Goal: Task Accomplishment & Management: Manage account settings

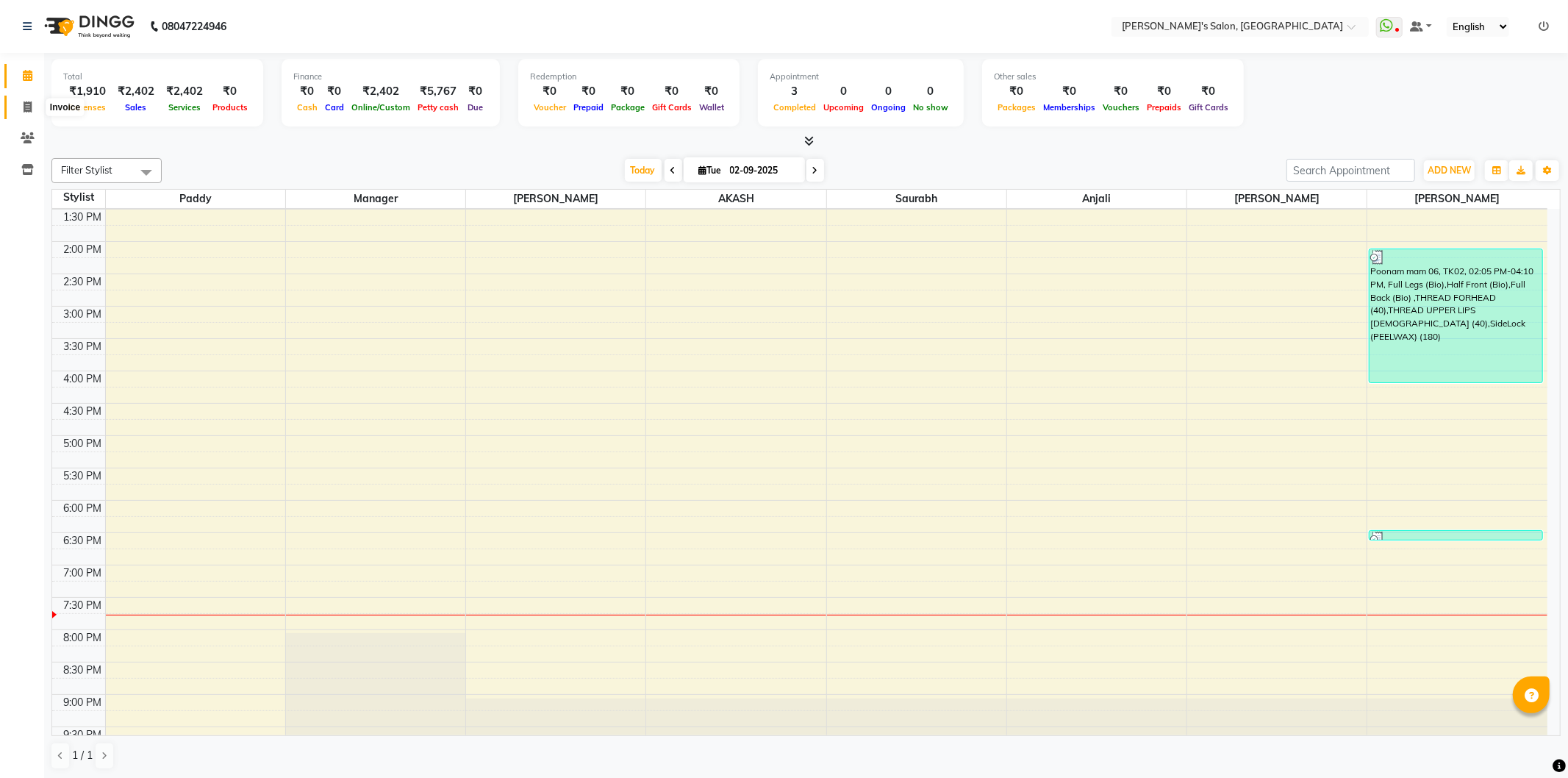
click at [27, 99] on span at bounding box center [27, 107] width 26 height 17
select select "service"
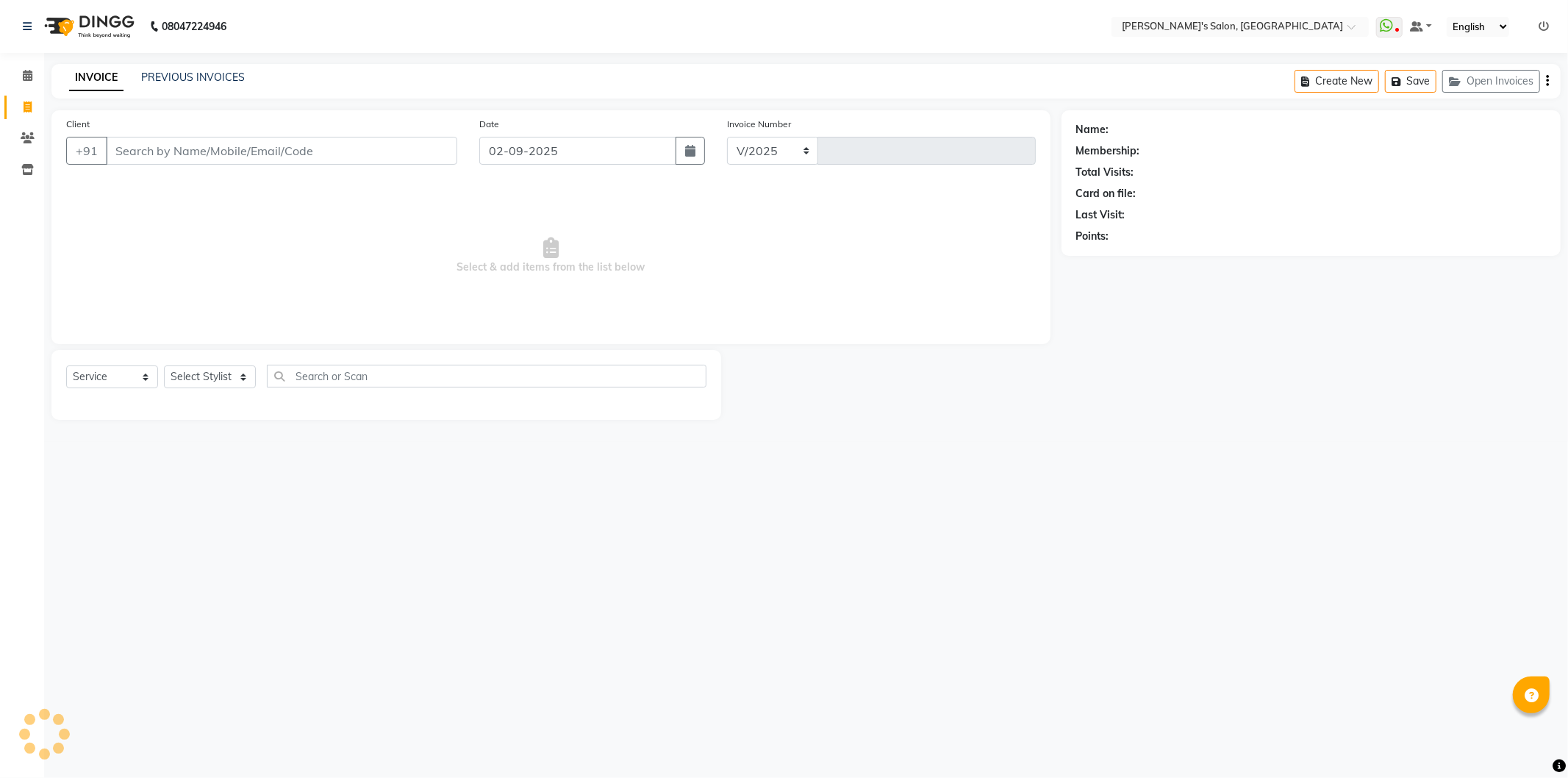
select select "7366"
type input "1245"
click at [223, 377] on select "Select Stylist AKASH ANIL KONDHAMANGALE Anjali Manager [PERSON_NAME] [PERSON_NA…" at bounding box center [212, 377] width 97 height 22
select select "44199"
click at [164, 366] on select "Select Stylist AKASH ANIL KONDHAMANGALE Anjali Manager [PERSON_NAME] [PERSON_NA…" at bounding box center [212, 377] width 97 height 22
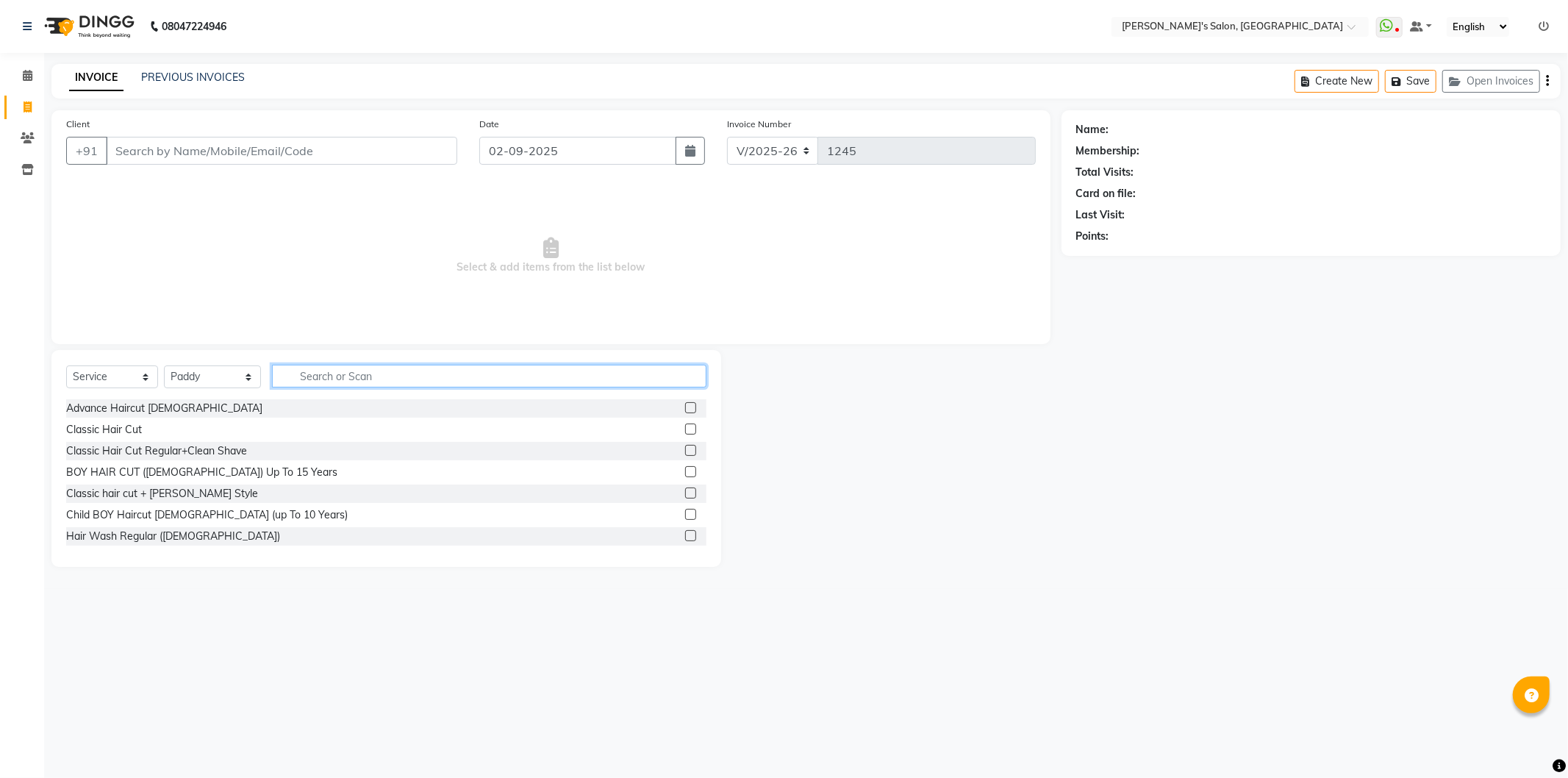
click at [321, 378] on input "text" at bounding box center [489, 376] width 435 height 22
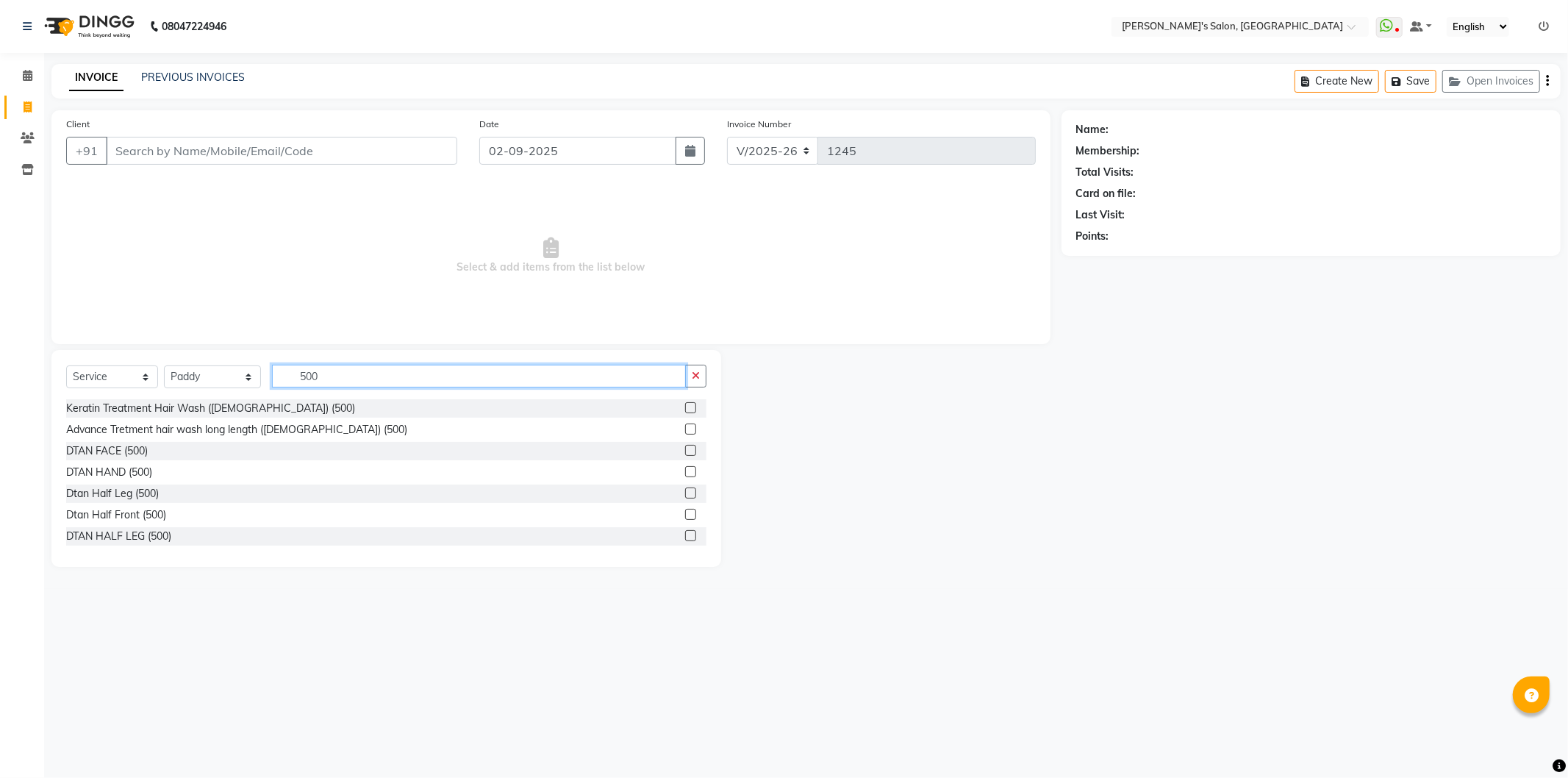
click at [356, 372] on input "500" at bounding box center [479, 376] width 414 height 22
type input "5"
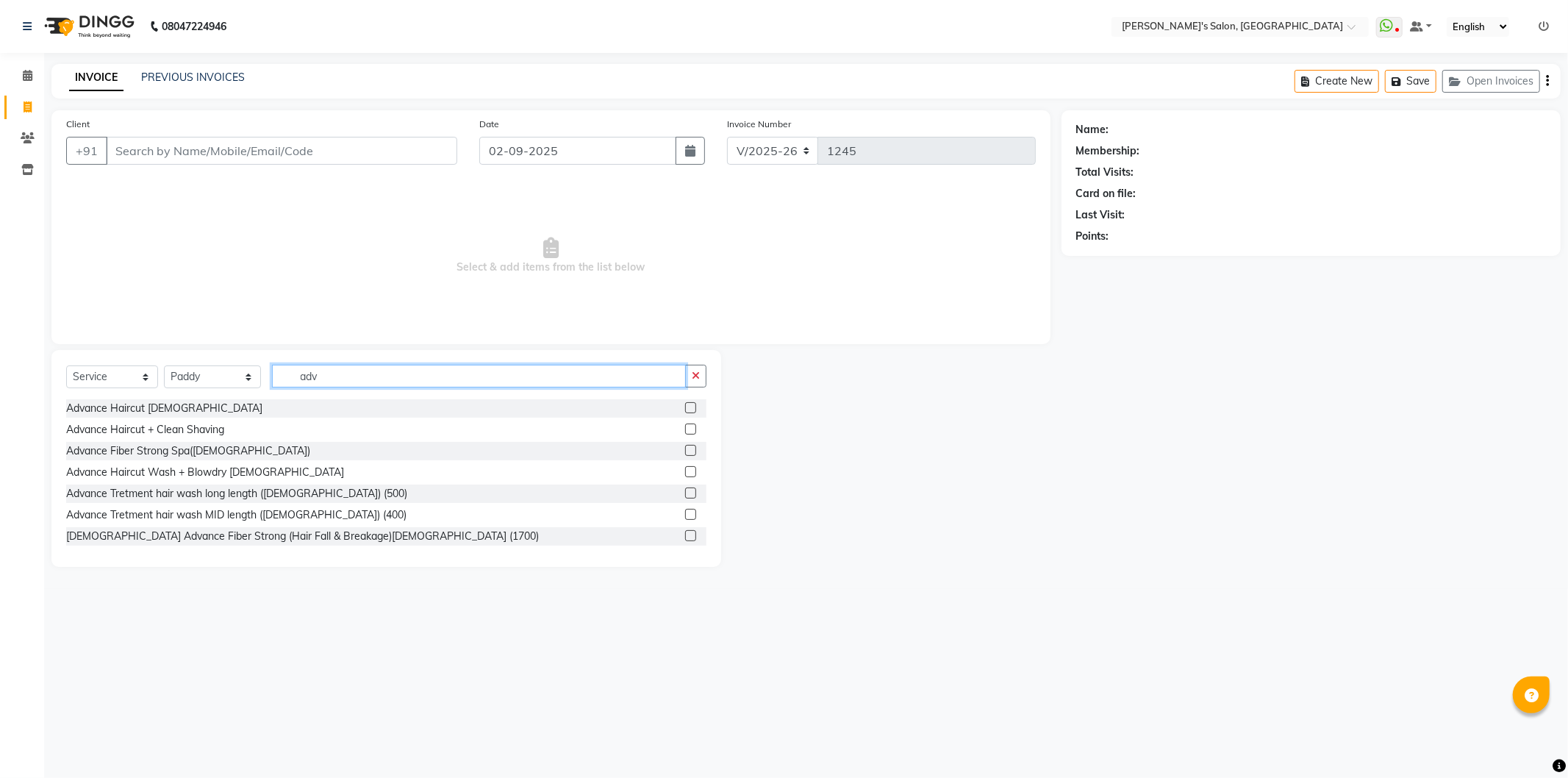
type input "adv"
click at [481, 409] on div "Advance Haircut [DEMOGRAPHIC_DATA]" at bounding box center [387, 409] width 641 height 18
click at [685, 408] on label at bounding box center [691, 408] width 11 height 11
click at [685, 408] on input "checkbox" at bounding box center [690, 409] width 10 height 10
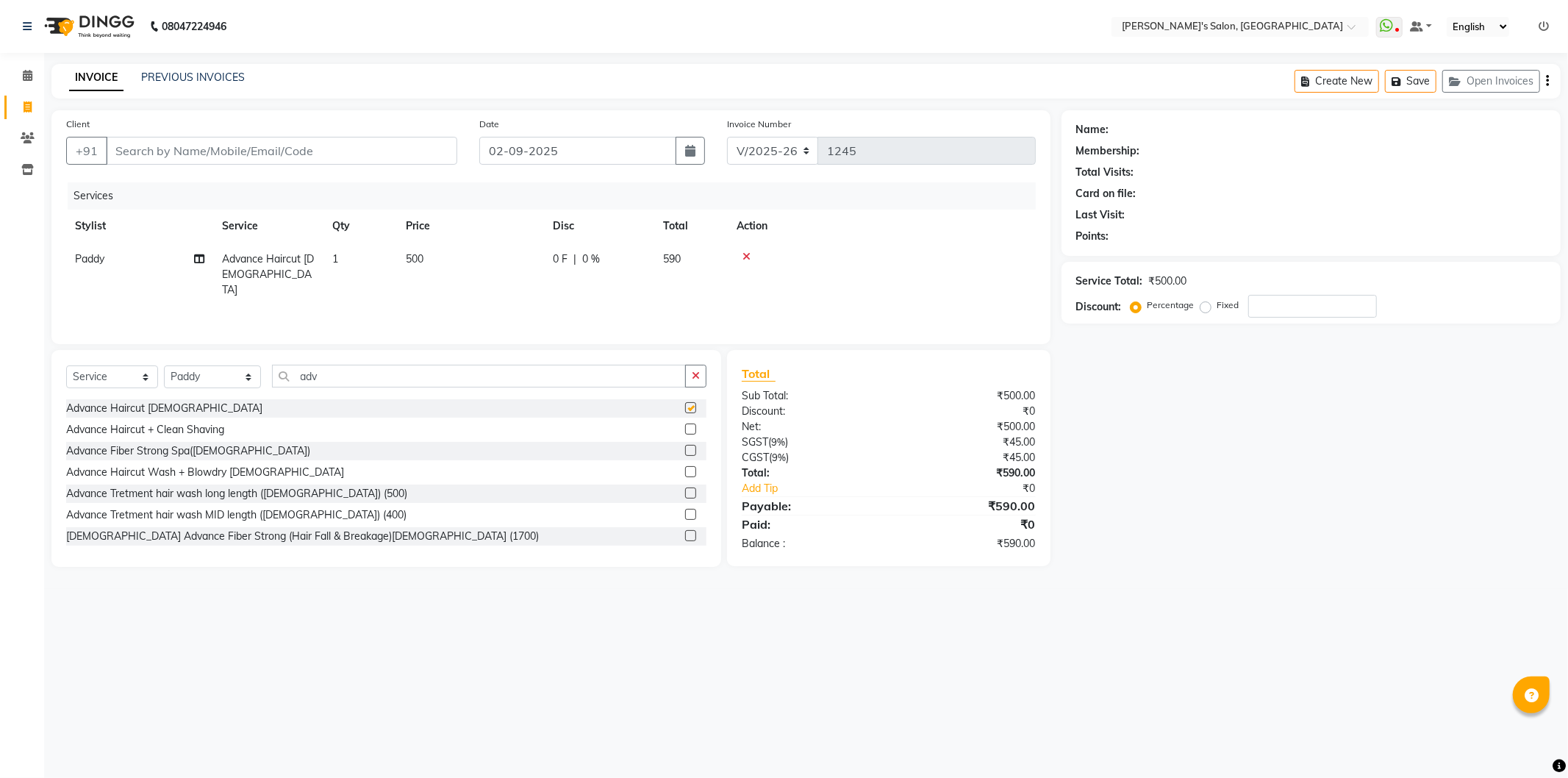
checkbox input "false"
click at [360, 152] on input "Client" at bounding box center [281, 151] width 352 height 28
type input "9"
type input "0"
type input "9673463447"
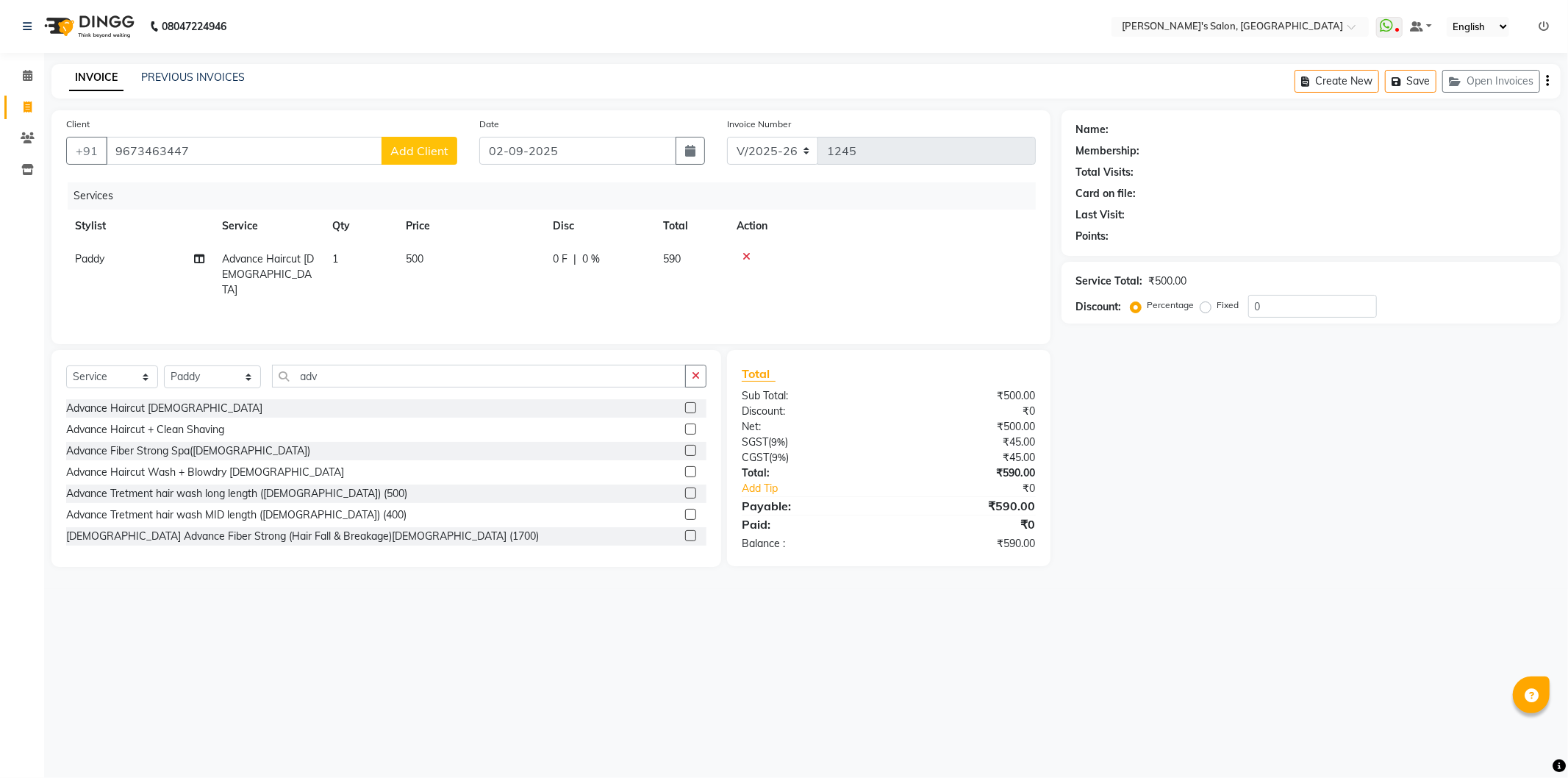
click at [427, 147] on span "Add Client" at bounding box center [420, 151] width 58 height 14
select select "22"
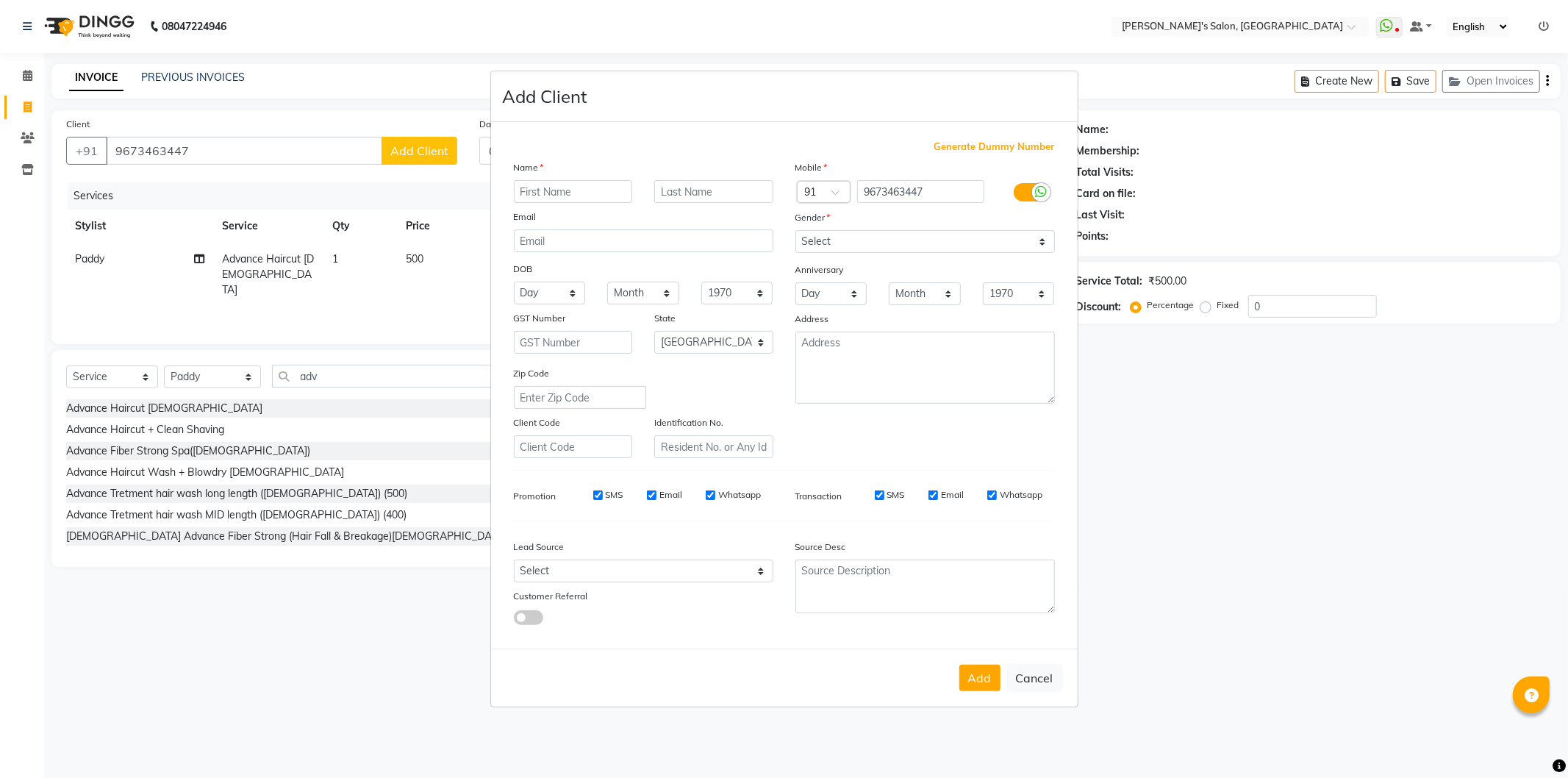
click at [539, 187] on input "text" at bounding box center [573, 191] width 119 height 22
type input "dip sir 06"
click at [959, 234] on select "Select [DEMOGRAPHIC_DATA] [DEMOGRAPHIC_DATA] Other Prefer Not To Say" at bounding box center [925, 241] width 259 height 22
select select "[DEMOGRAPHIC_DATA]"
click at [795, 230] on select "Select [DEMOGRAPHIC_DATA] [DEMOGRAPHIC_DATA] Other Prefer Not To Say" at bounding box center [925, 241] width 259 height 22
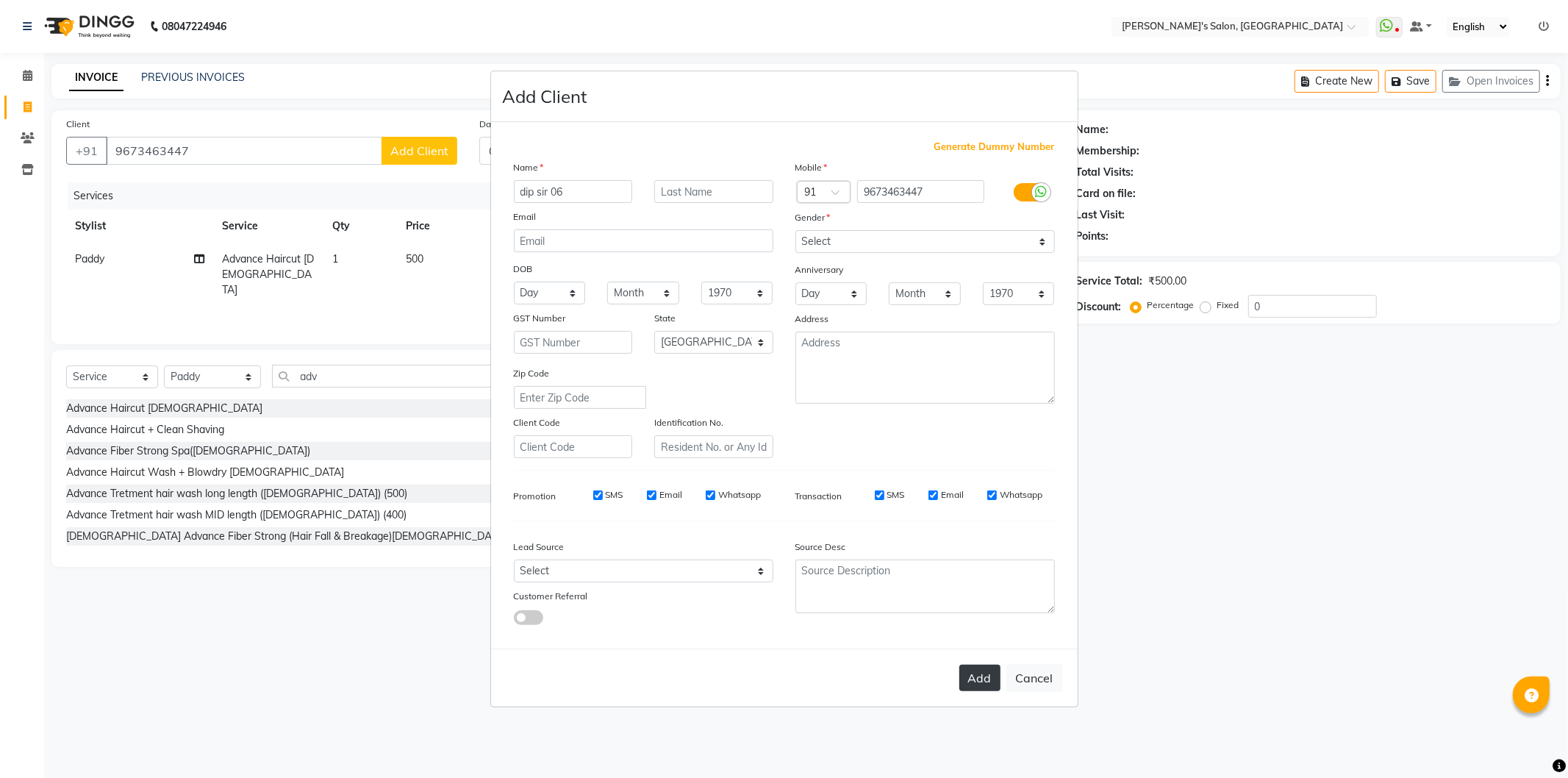
click at [986, 677] on button "Add" at bounding box center [979, 678] width 41 height 26
type input "96******47"
select select
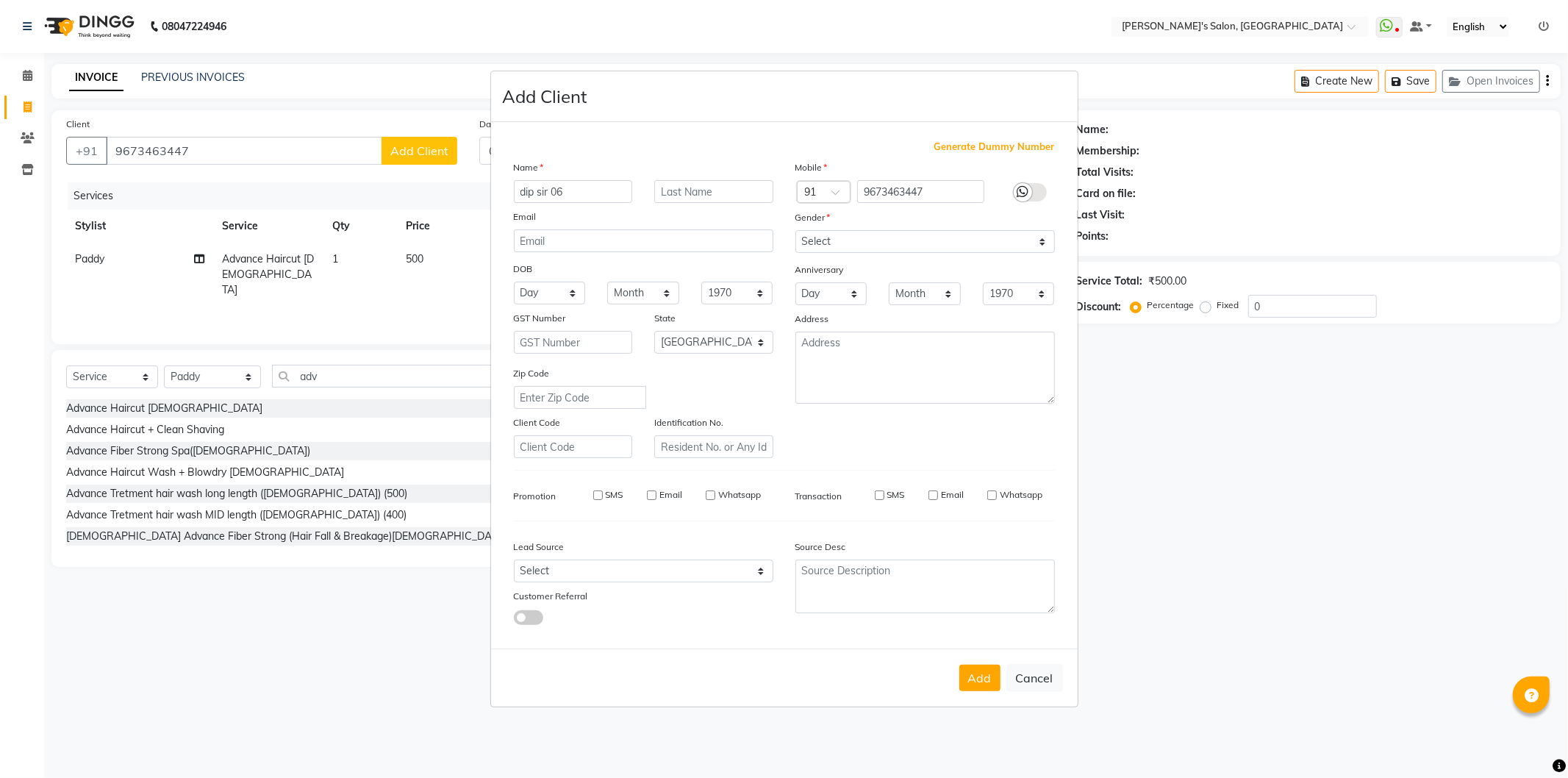
select select "null"
select select
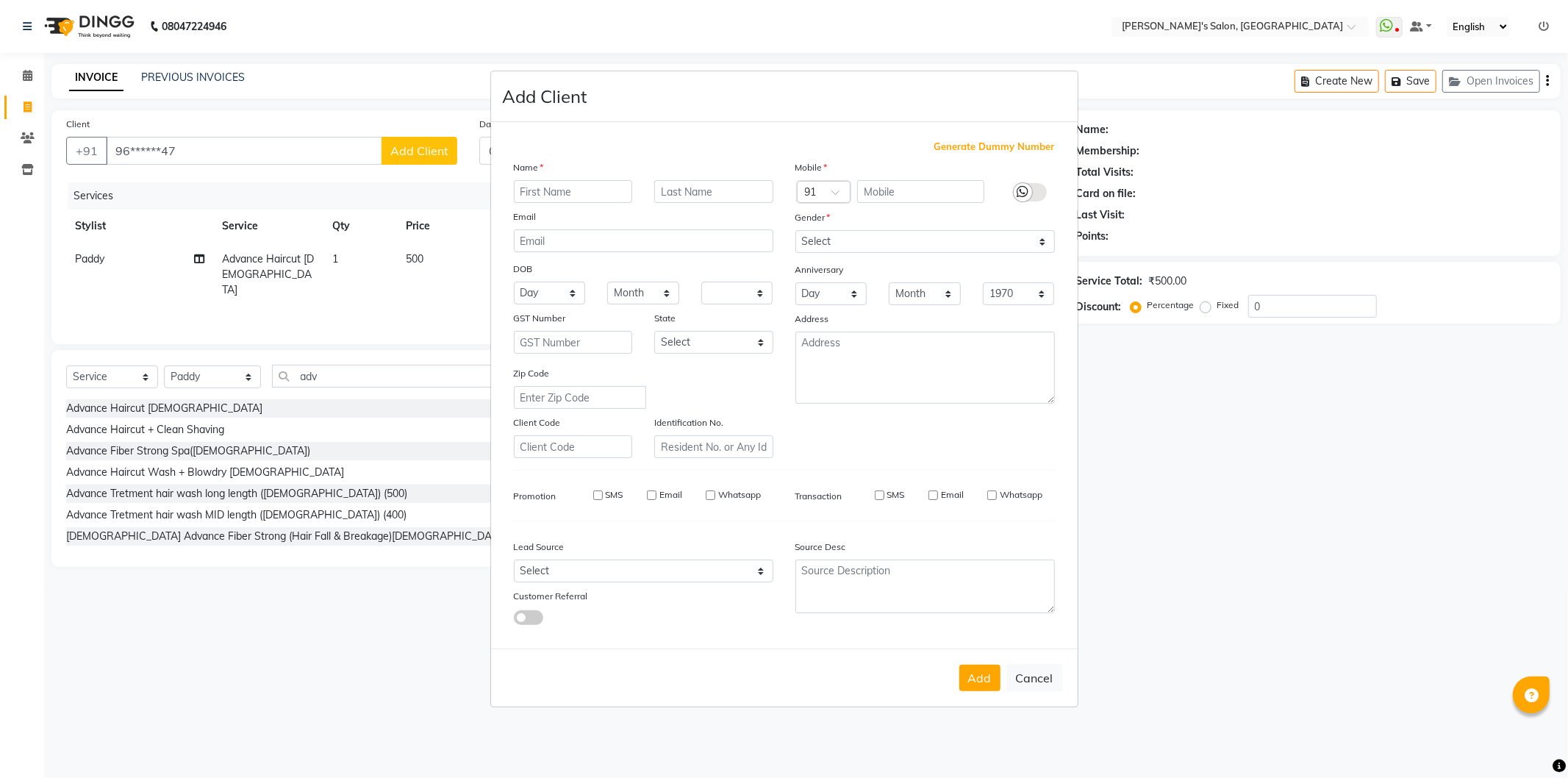
checkbox input "false"
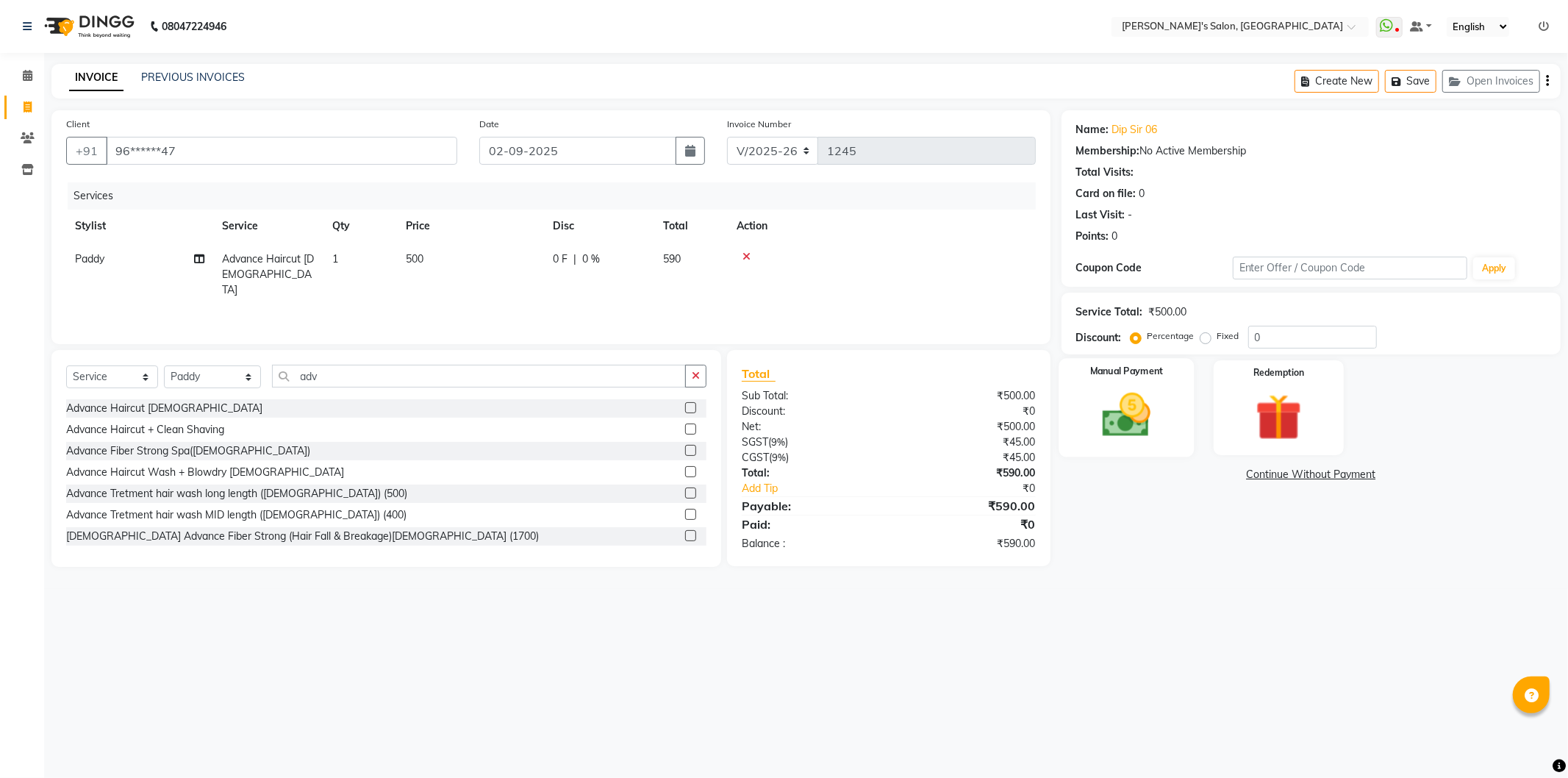
click at [1094, 409] on img at bounding box center [1127, 416] width 78 height 56
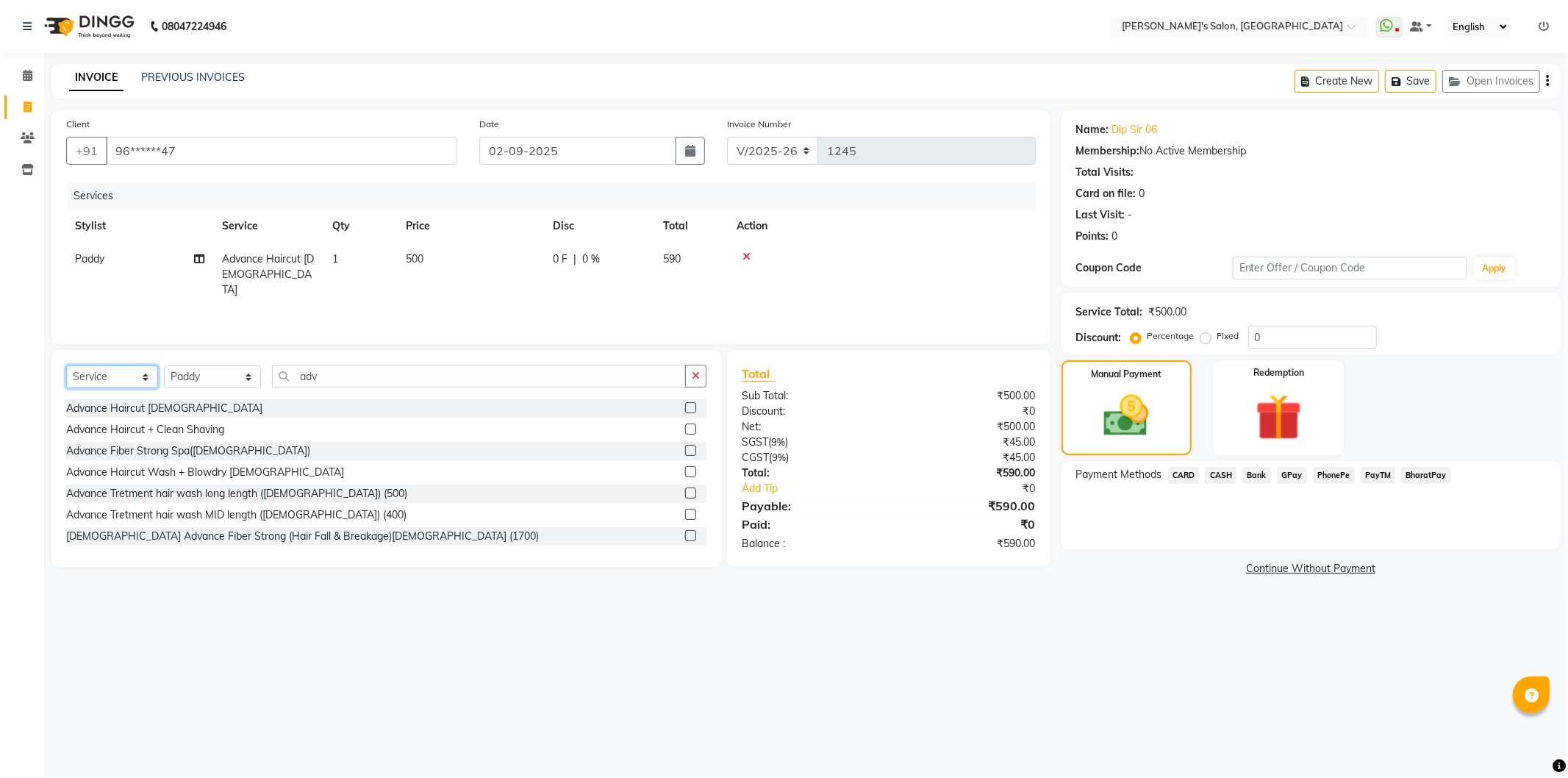
click at [121, 382] on select "Select Service Product Membership Package Voucher Prepaid Gift Card" at bounding box center [112, 377] width 92 height 22
select select "product"
click at [66, 366] on select "Select Service Product Membership Package Voucher Prepaid Gift Card" at bounding box center [112, 377] width 92 height 22
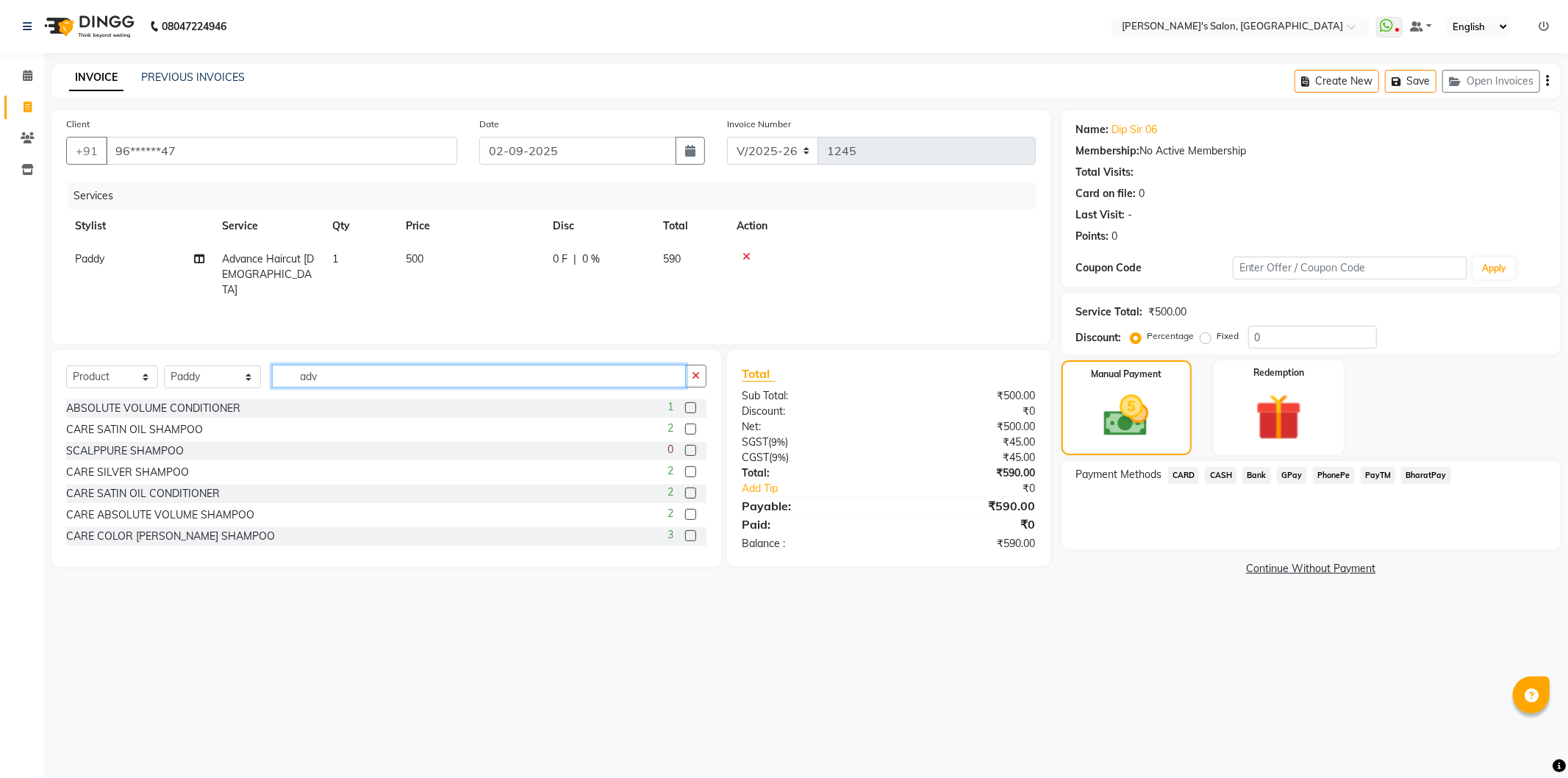
click at [419, 373] on input "adv" at bounding box center [479, 376] width 414 height 22
type input "a"
click at [412, 377] on input "vit" at bounding box center [479, 376] width 414 height 22
type input "v"
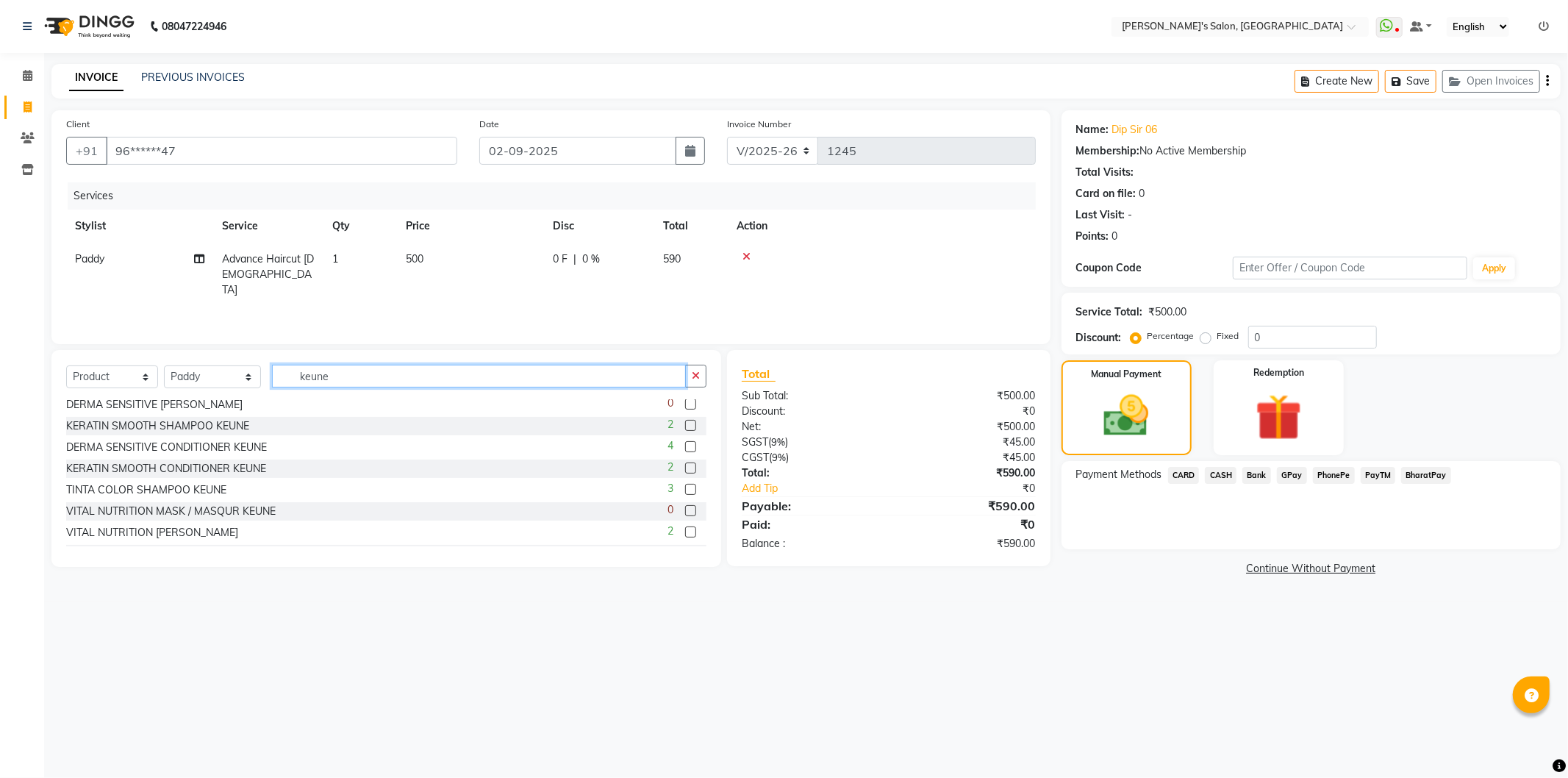
scroll to position [156, 0]
type input "keune"
click at [685, 526] on label at bounding box center [691, 530] width 11 height 11
click at [685, 526] on input "checkbox" at bounding box center [690, 530] width 10 height 10
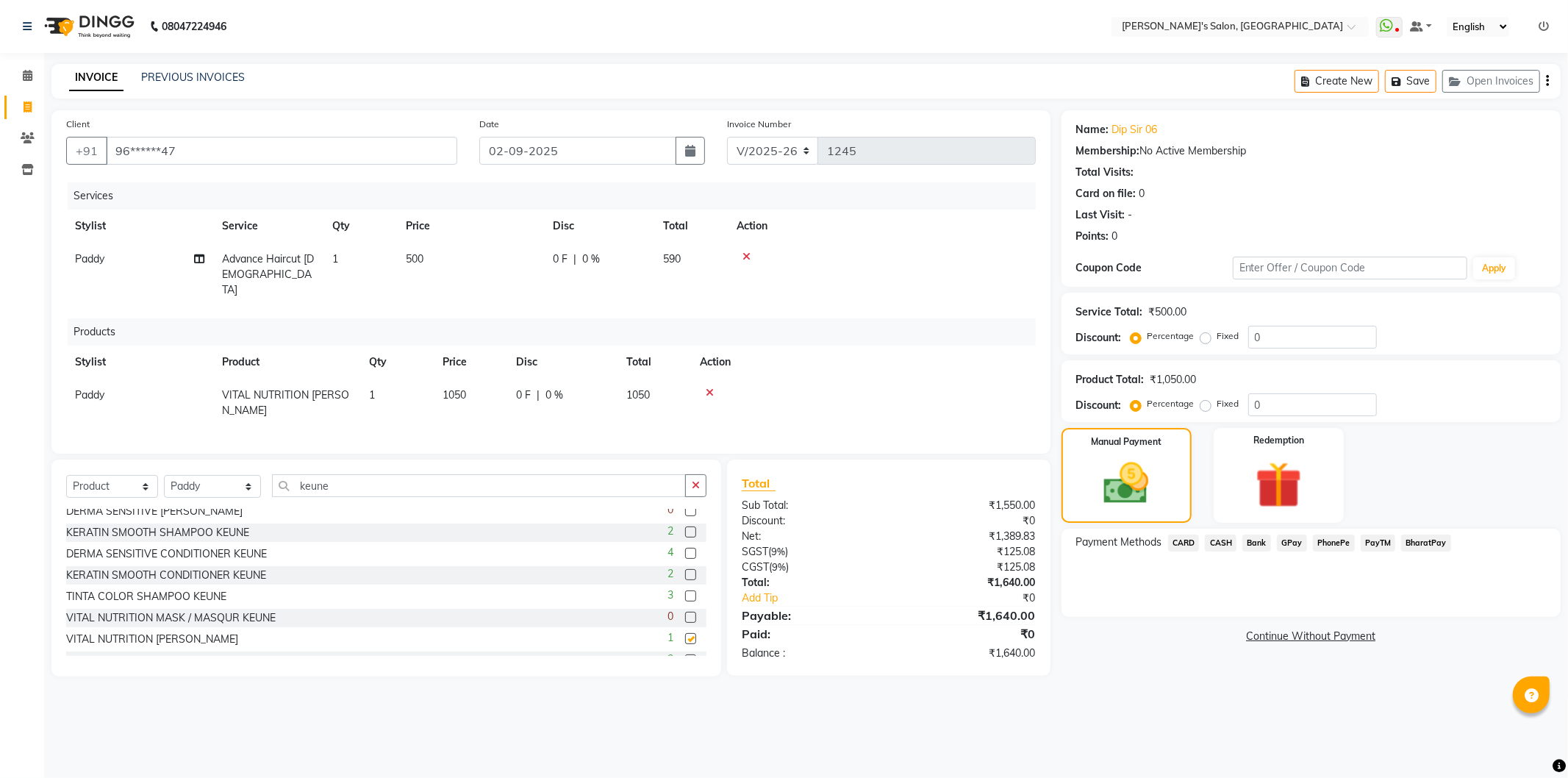
checkbox input "false"
click at [711, 388] on icon at bounding box center [710, 393] width 8 height 10
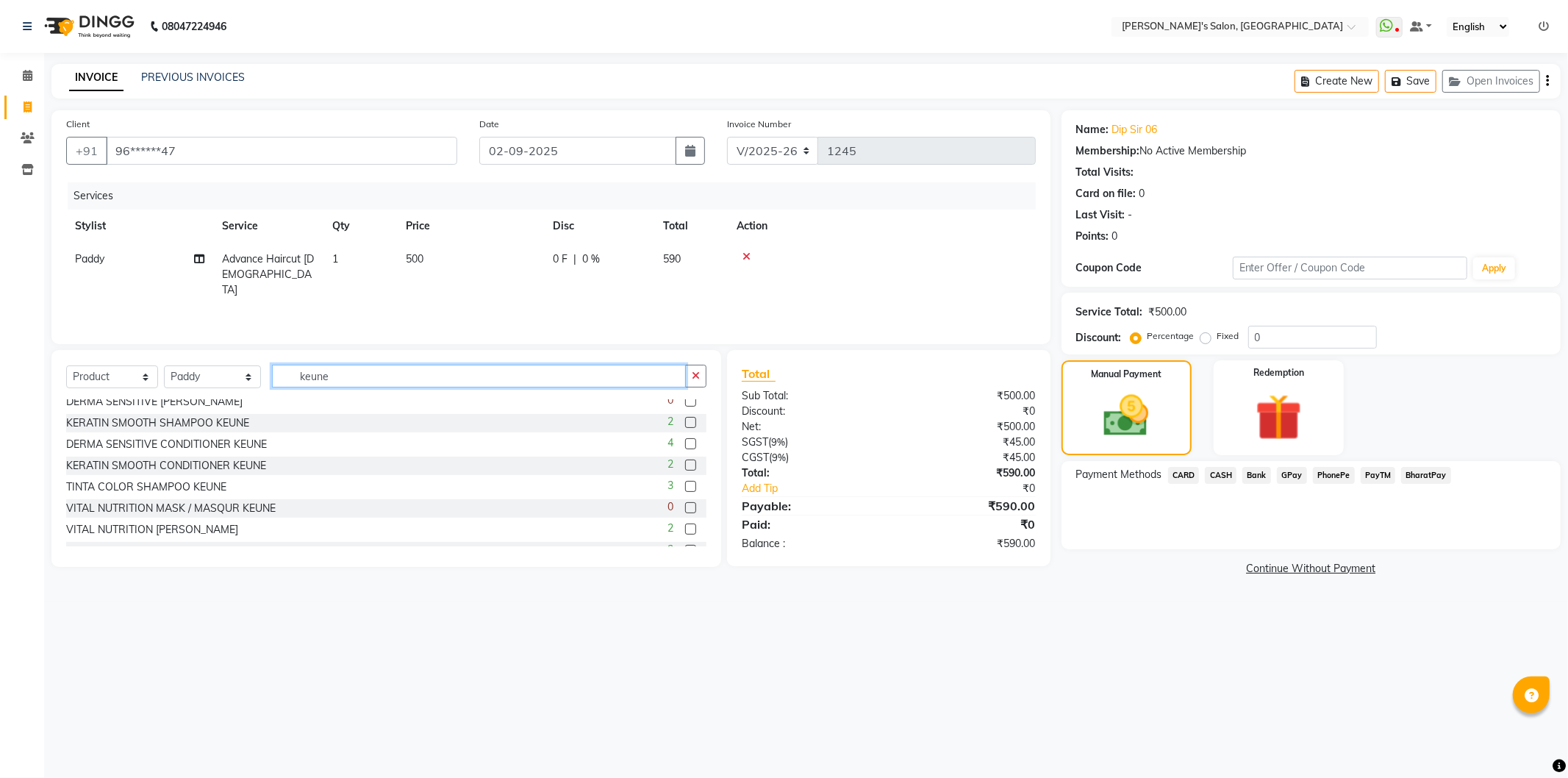
click at [385, 373] on input "keune" at bounding box center [479, 376] width 414 height 22
click at [376, 371] on input "keune" at bounding box center [479, 376] width 414 height 22
type input "k"
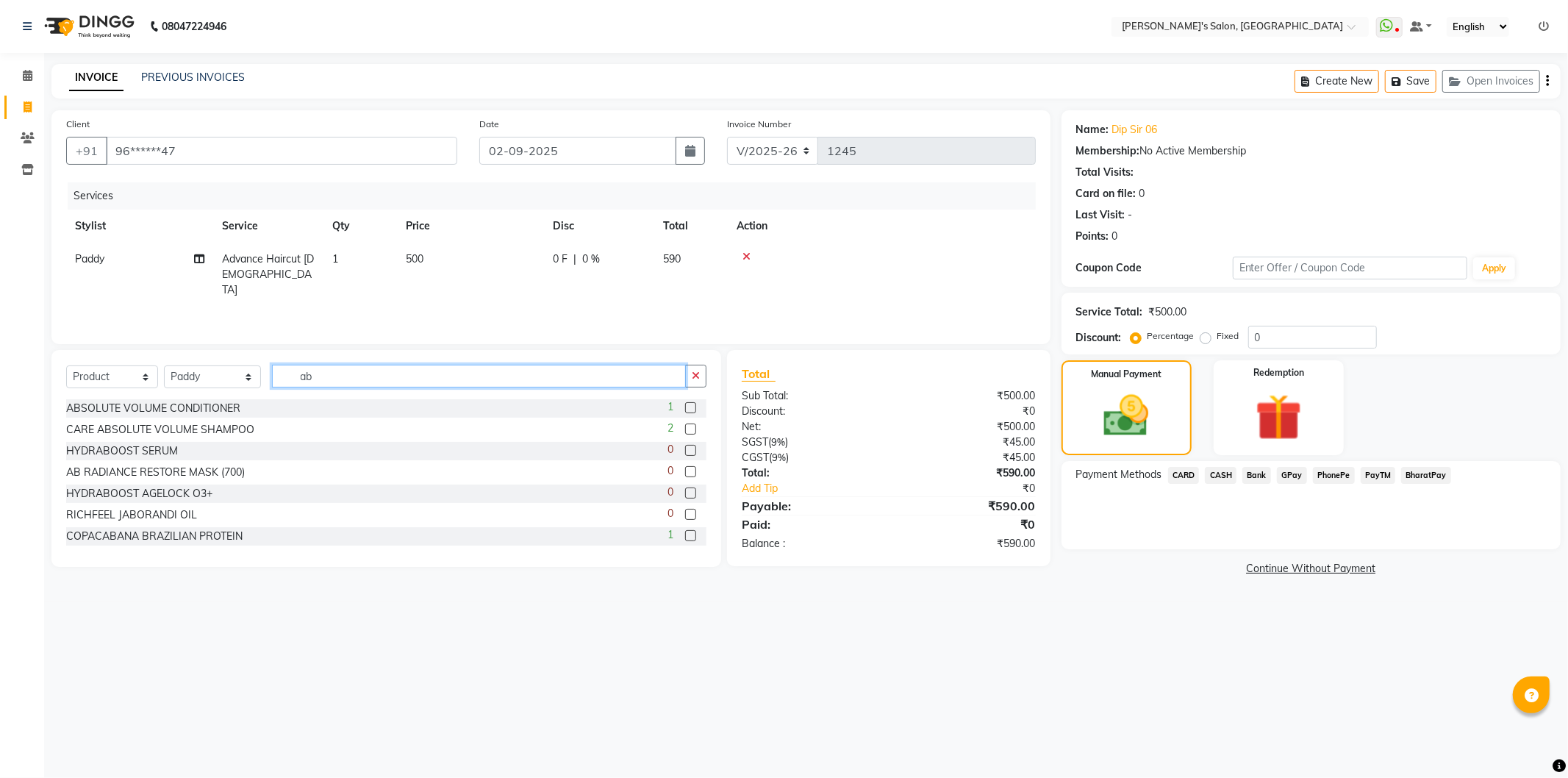
type input "ab"
click at [685, 431] on label at bounding box center [691, 429] width 11 height 11
click at [685, 431] on input "checkbox" at bounding box center [690, 430] width 10 height 10
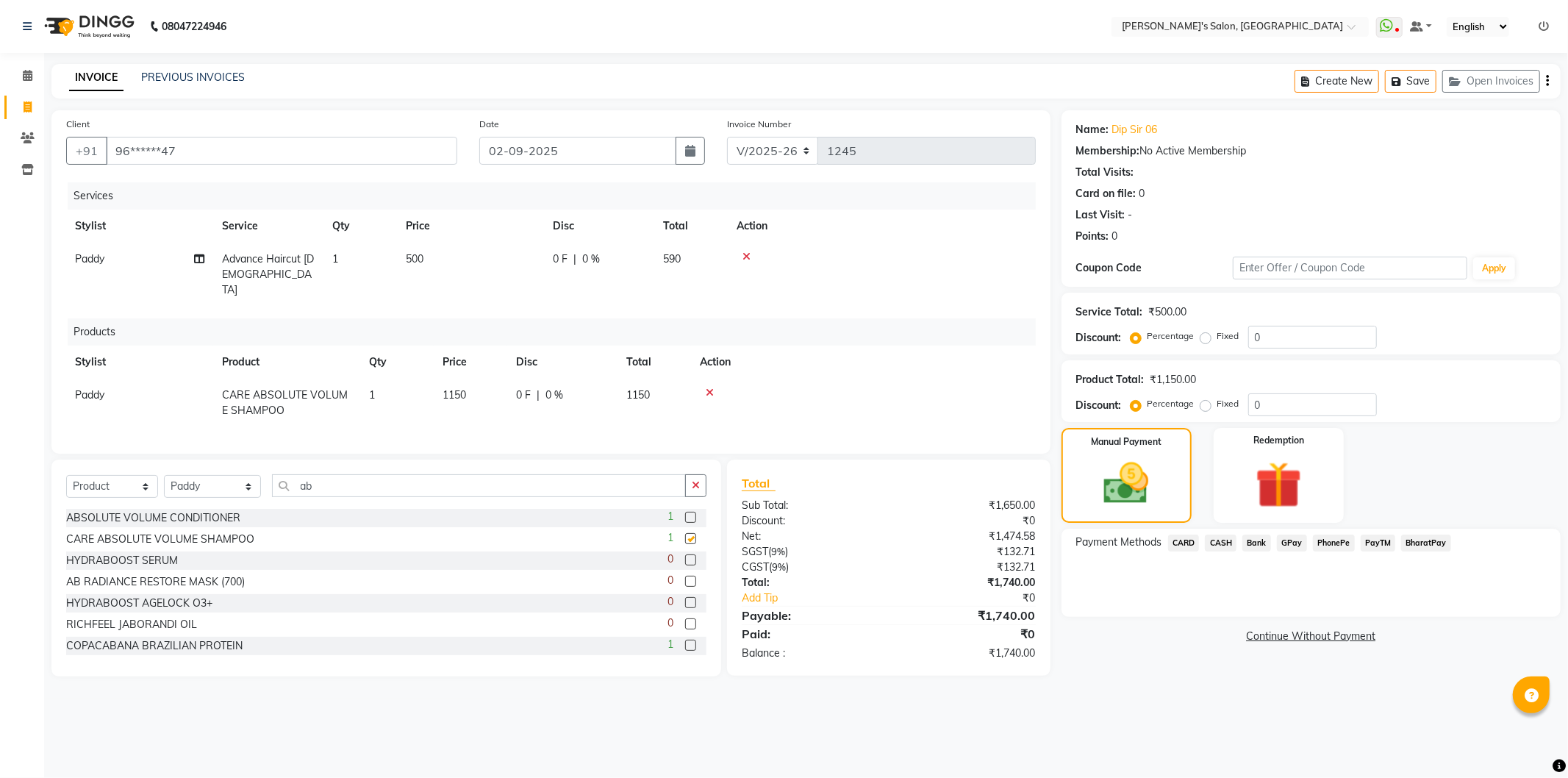
checkbox input "false"
click at [692, 481] on icon "button" at bounding box center [696, 486] width 8 height 10
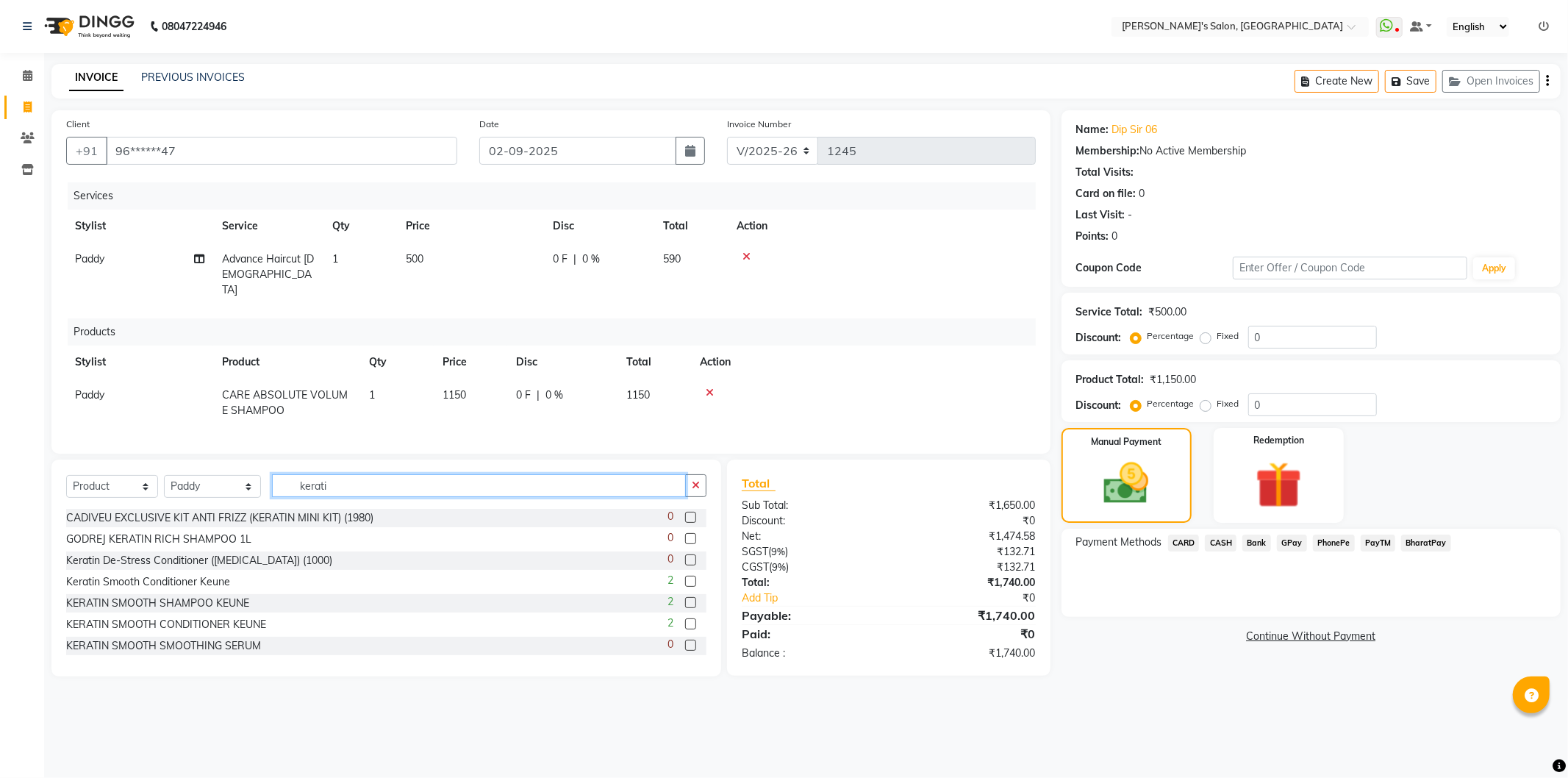
type input "kerati"
click at [685, 623] on label at bounding box center [691, 624] width 11 height 11
click at [685, 623] on input "checkbox" at bounding box center [690, 625] width 10 height 10
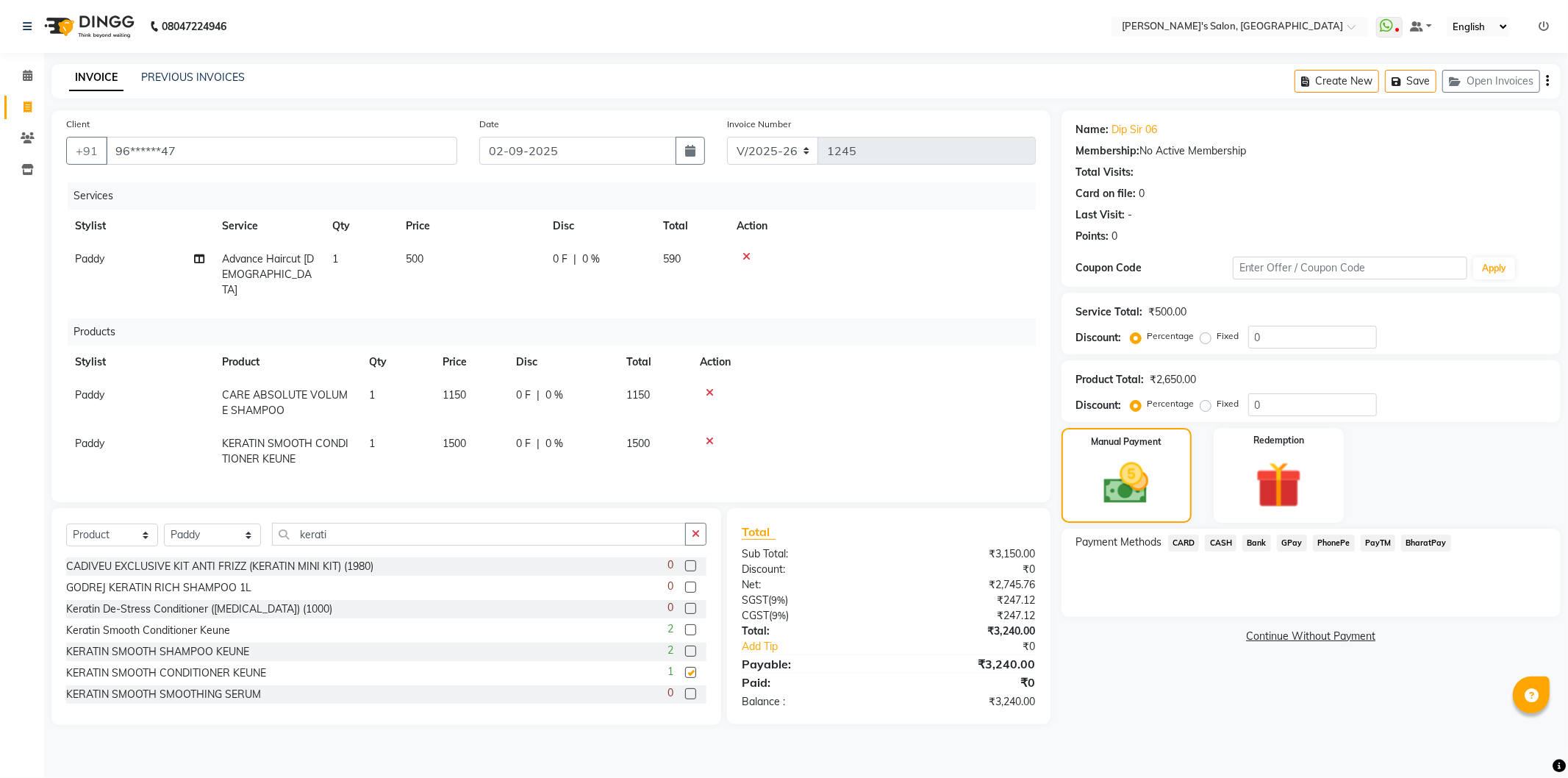
checkbox input "false"
click at [694, 534] on icon "button" at bounding box center [696, 534] width 8 height 10
click at [86, 389] on span "Paddy" at bounding box center [90, 395] width 30 height 14
select select "44199"
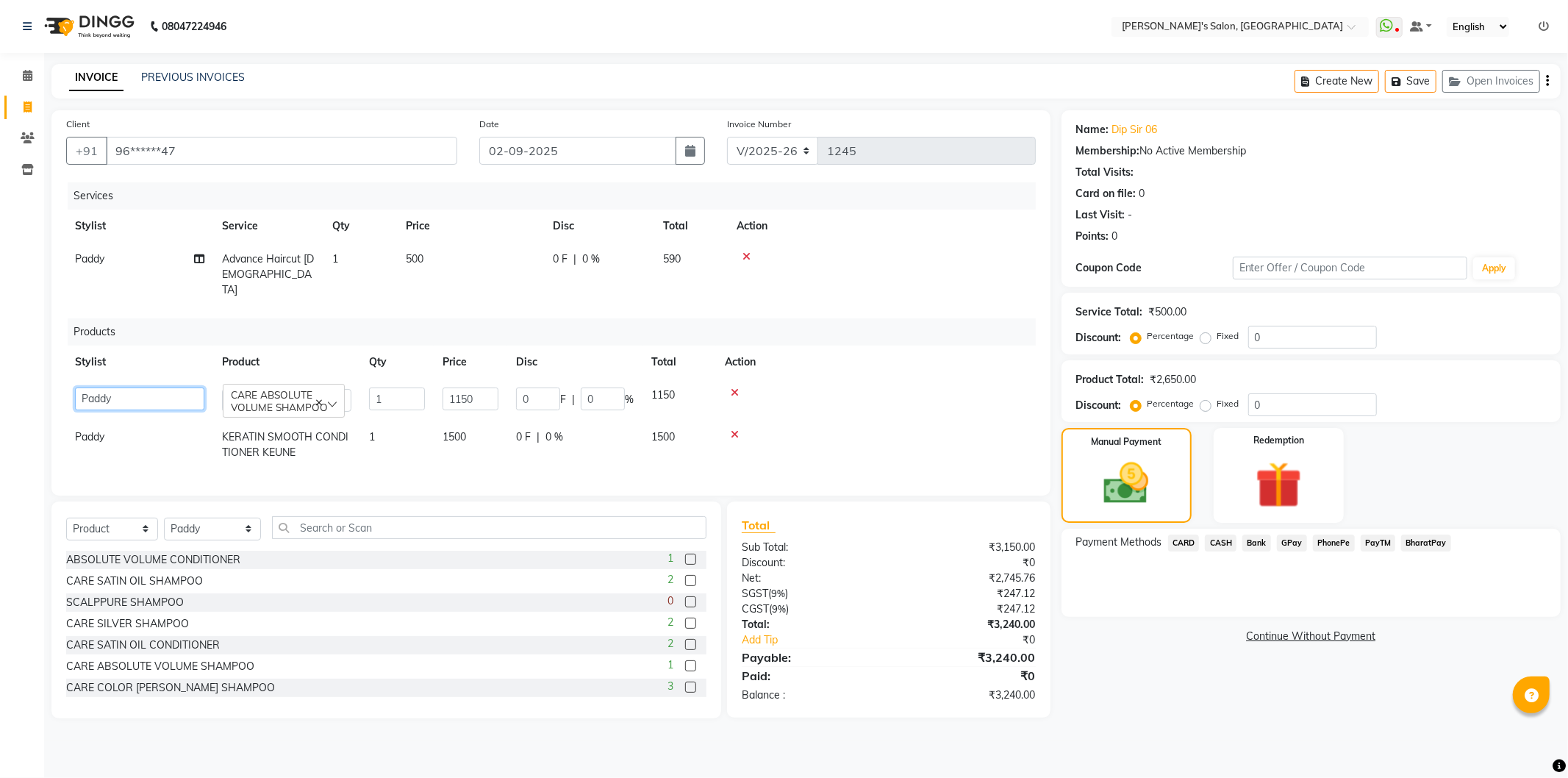
click at [92, 388] on select "AKASH [PERSON_NAME] Anjali Manager [PERSON_NAME] [PERSON_NAME]" at bounding box center [140, 399] width 130 height 22
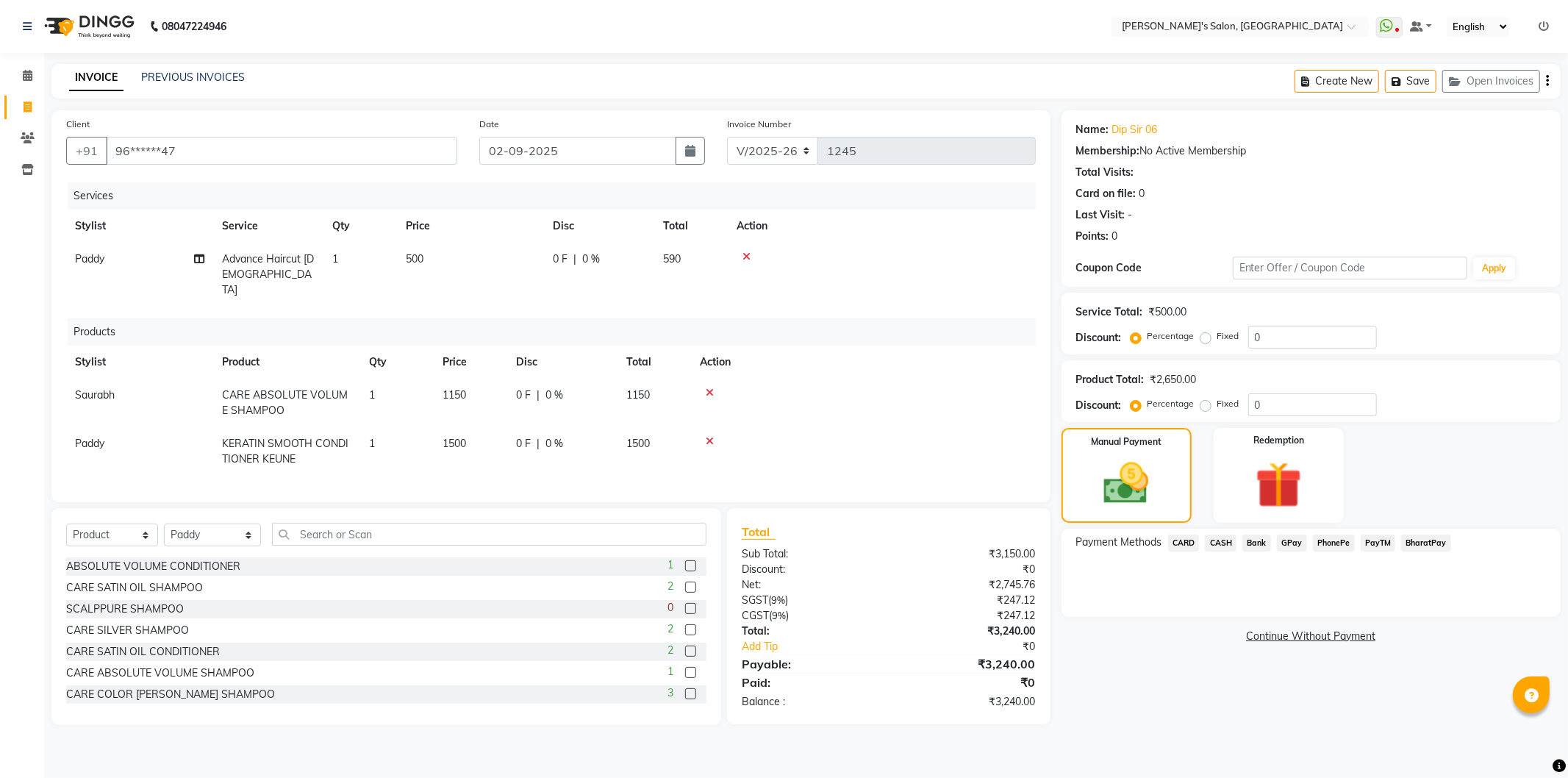
click at [94, 437] on span "Paddy" at bounding box center [90, 443] width 30 height 14
select select "44199"
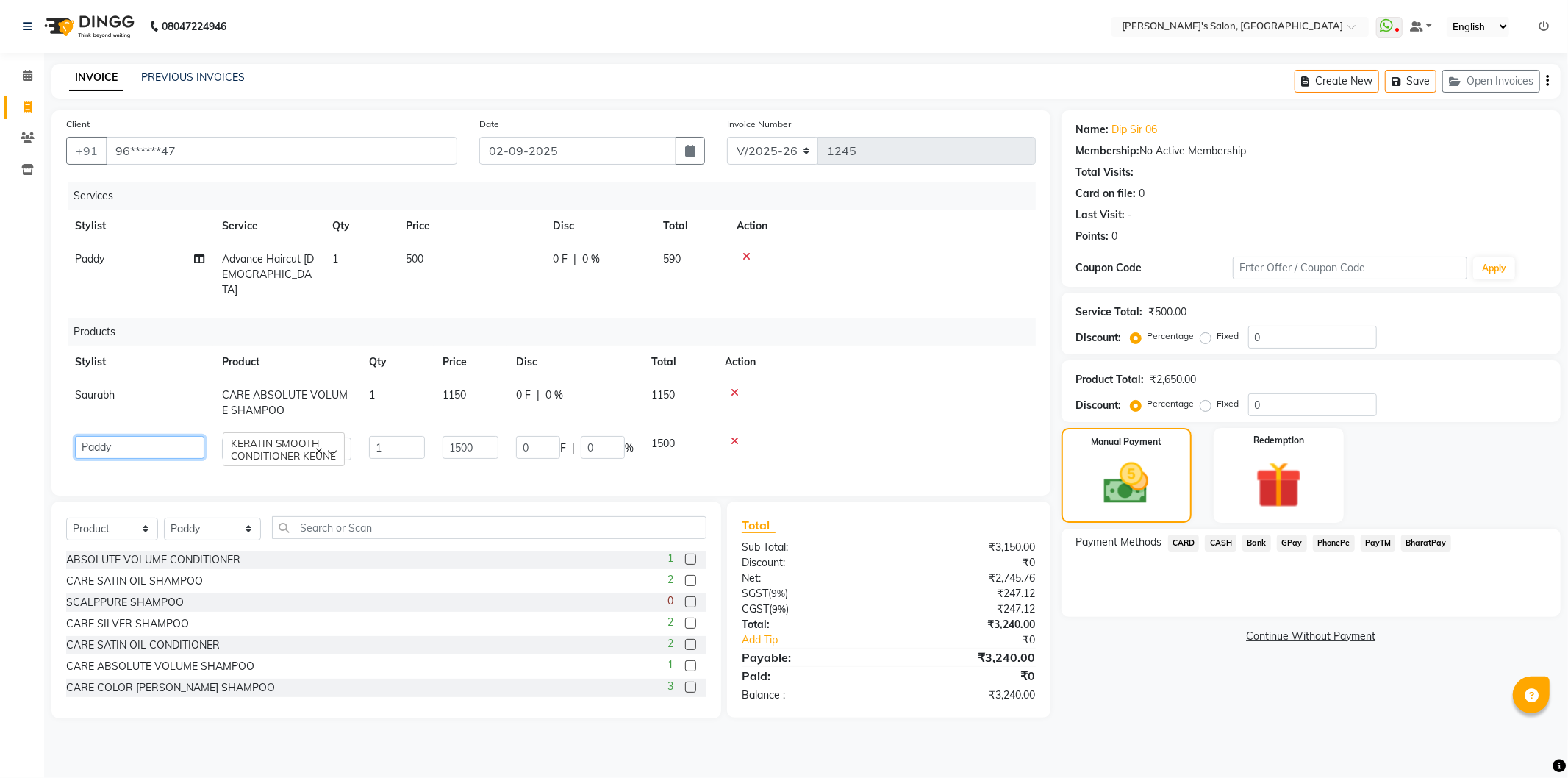
click at [91, 436] on select "AKASH [PERSON_NAME] Anjali Manager [PERSON_NAME] [PERSON_NAME]" at bounding box center [140, 447] width 130 height 22
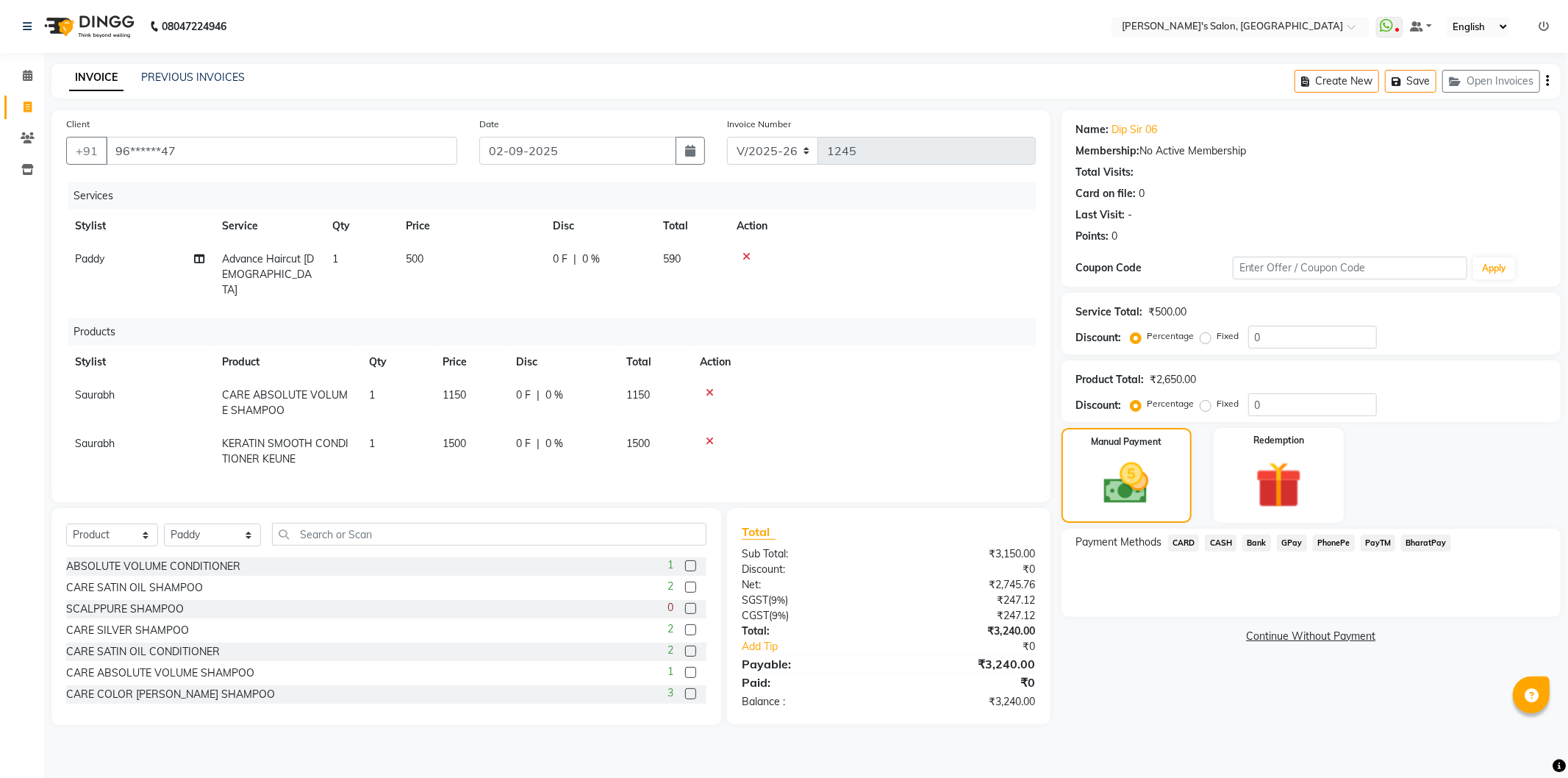
click at [1373, 541] on span "PayTM" at bounding box center [1379, 543] width 35 height 17
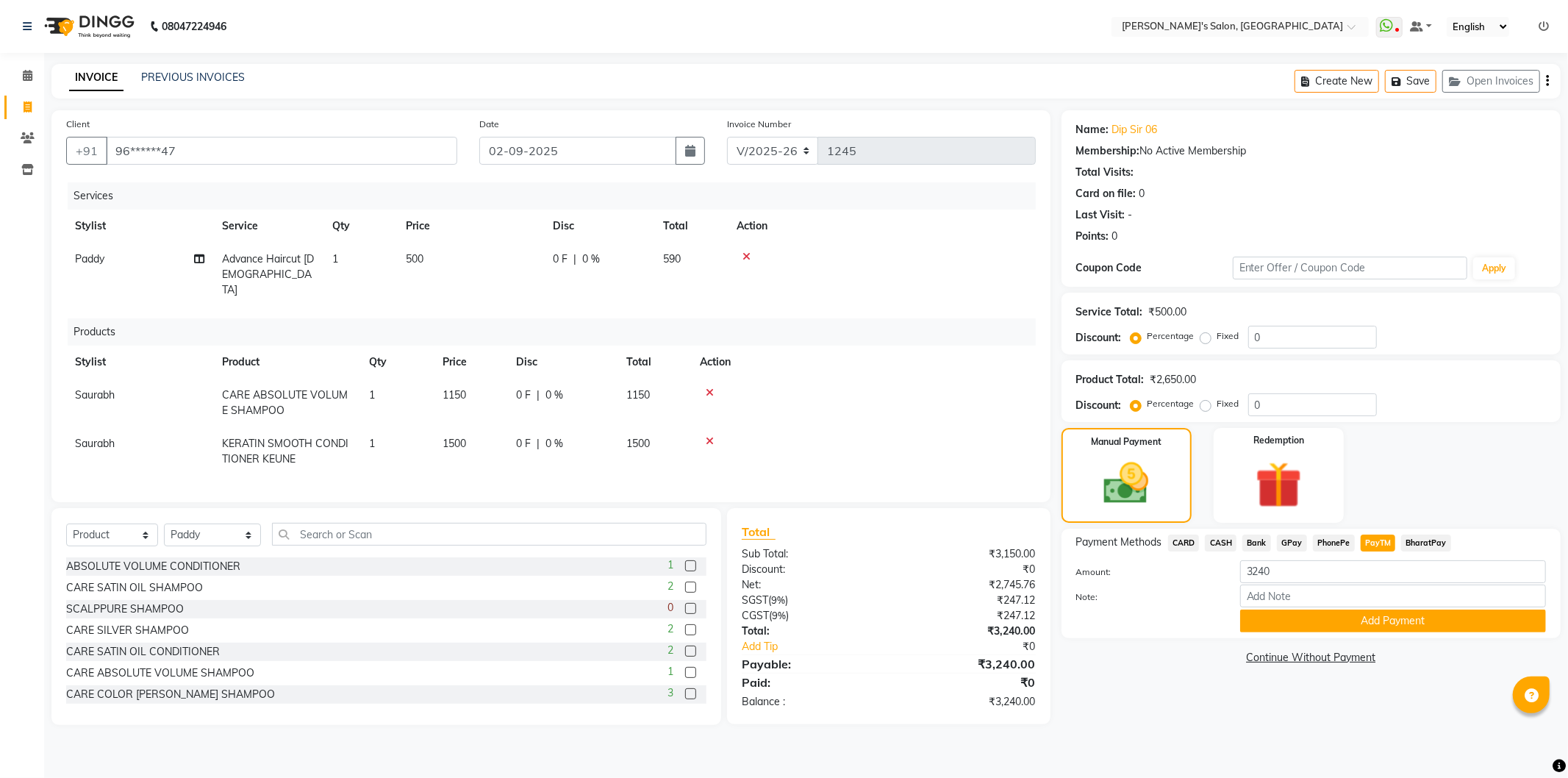
click at [1348, 613] on button "Add Payment" at bounding box center [1393, 621] width 306 height 22
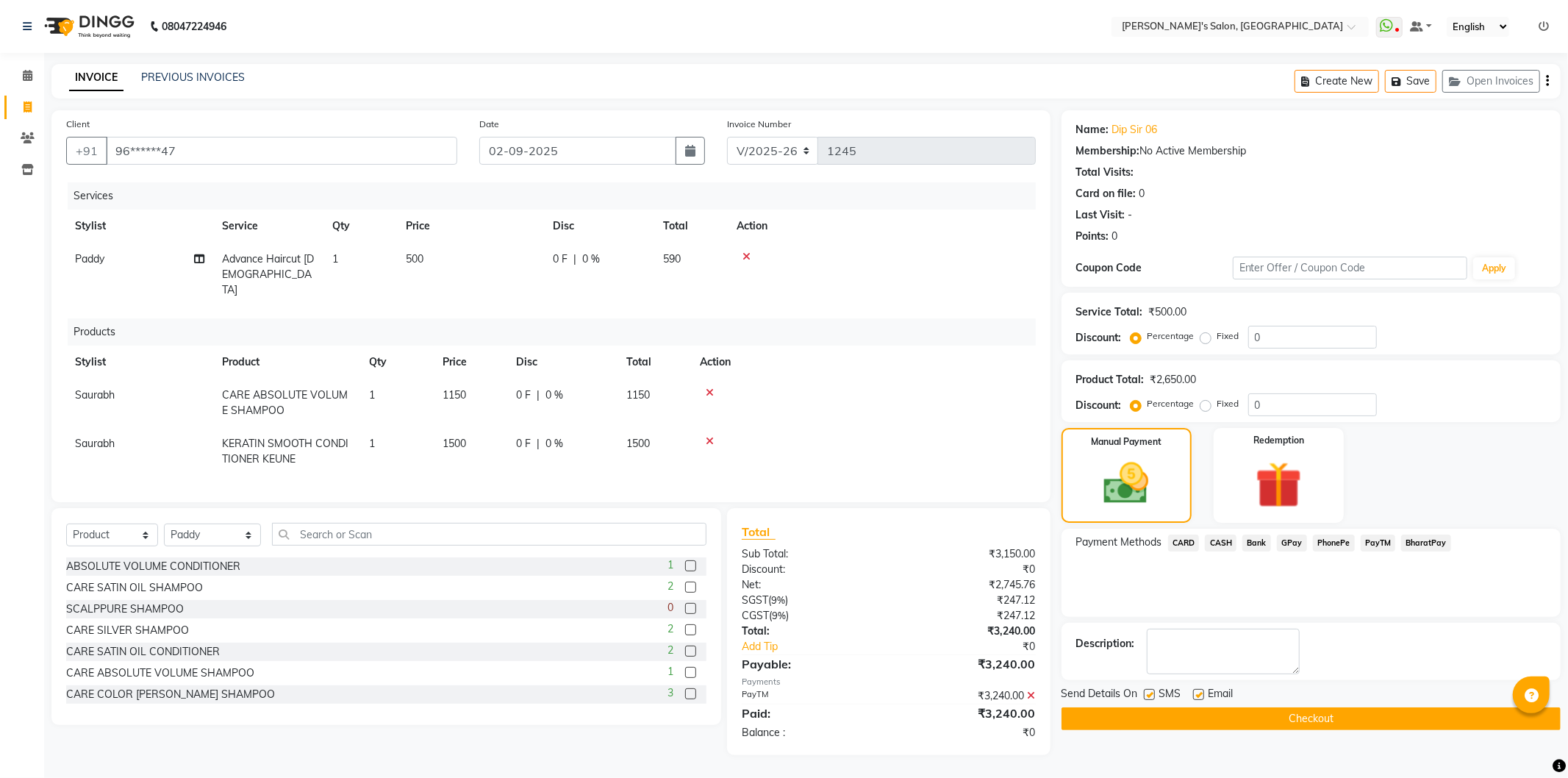
click at [1313, 712] on button "Checkout" at bounding box center [1311, 719] width 499 height 22
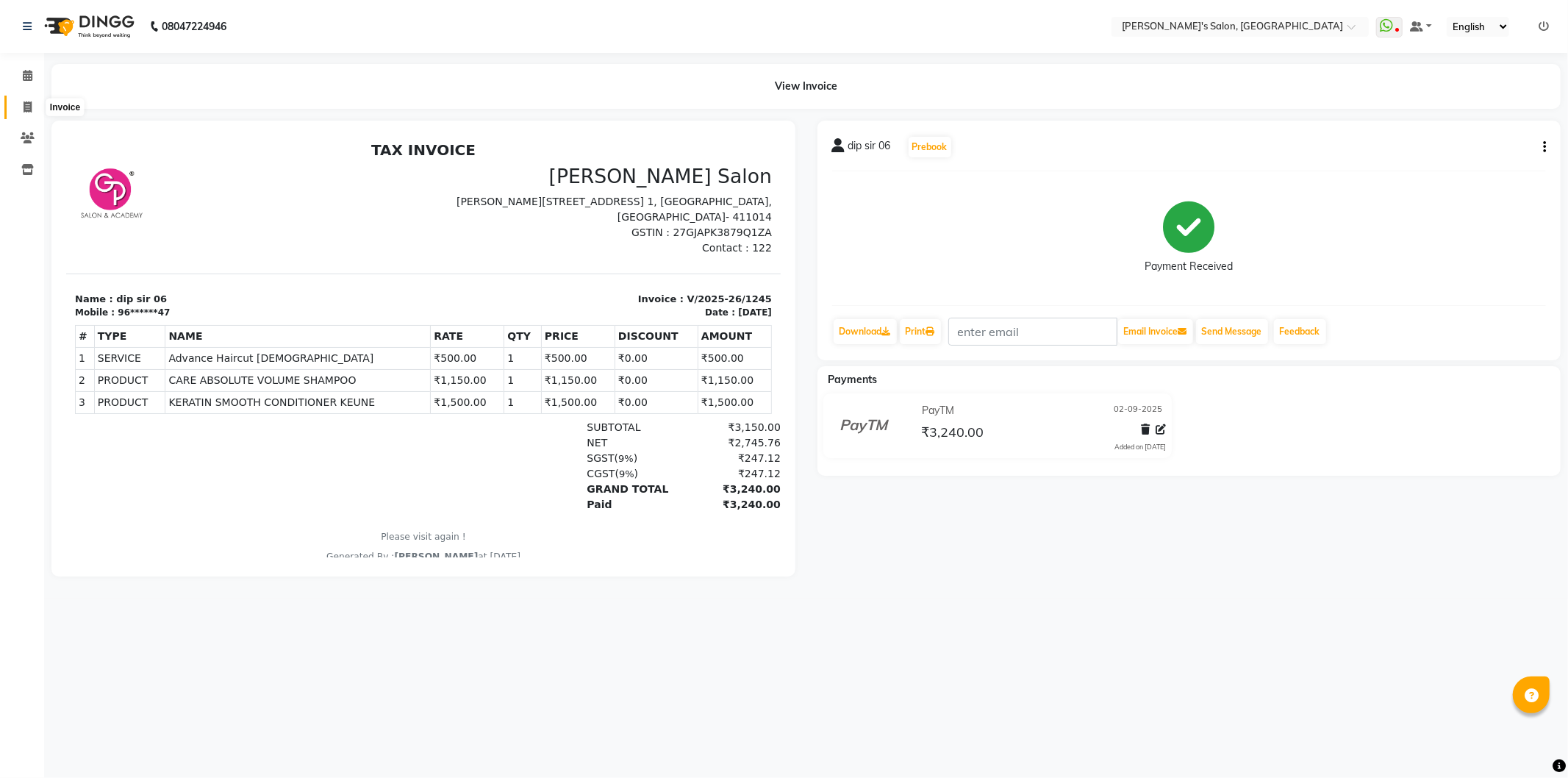
click at [28, 99] on span at bounding box center [27, 107] width 26 height 17
select select "7366"
select select "service"
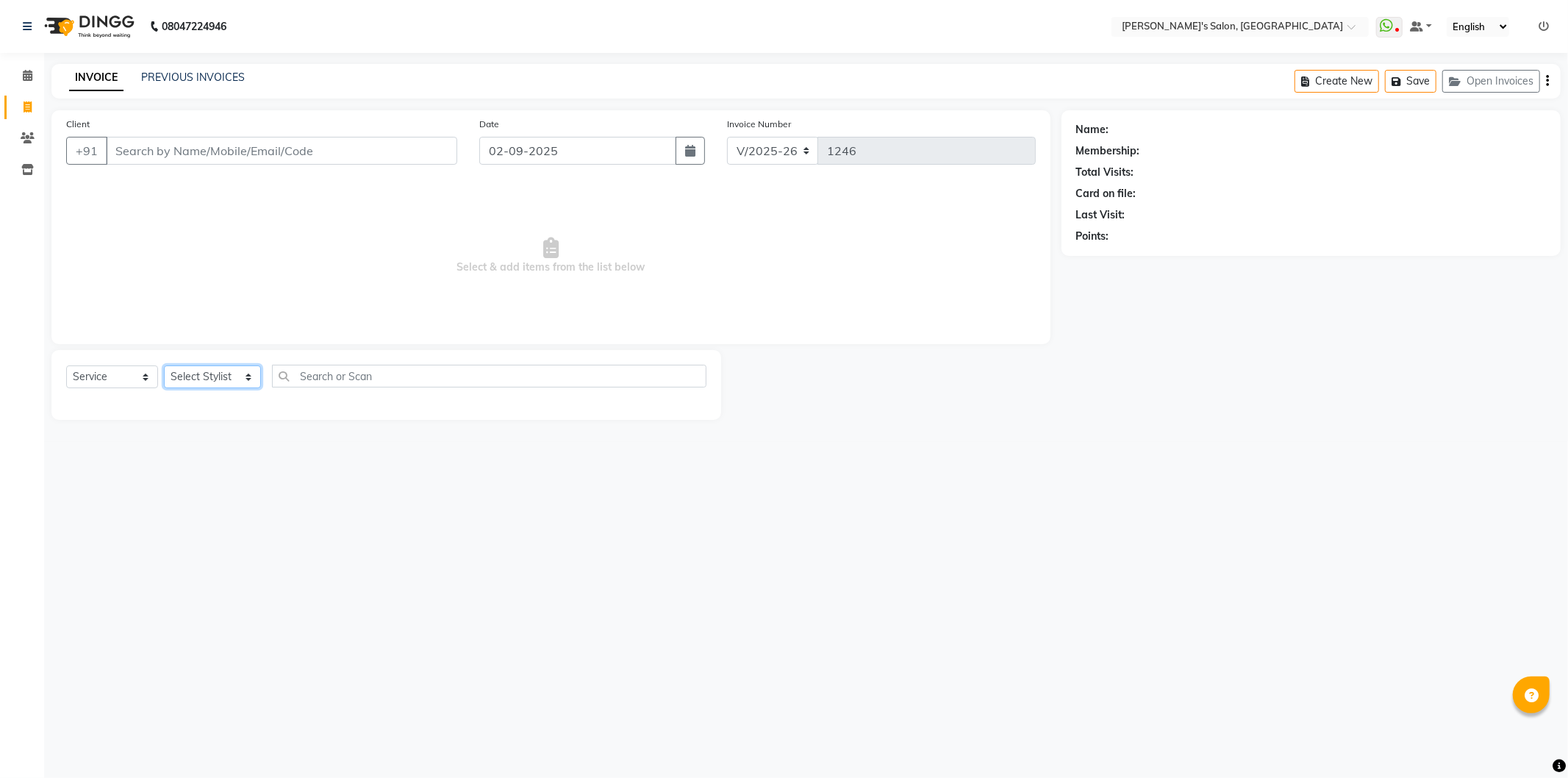
click at [243, 379] on select "Select Stylist AKASH ANIL KONDHAMANGALE Anjali Manager [PERSON_NAME] [PERSON_NA…" at bounding box center [212, 377] width 97 height 22
select select "85546"
click at [164, 366] on select "Select Stylist AKASH ANIL KONDHAMANGALE Anjali Manager [PERSON_NAME] [PERSON_NA…" at bounding box center [212, 377] width 97 height 22
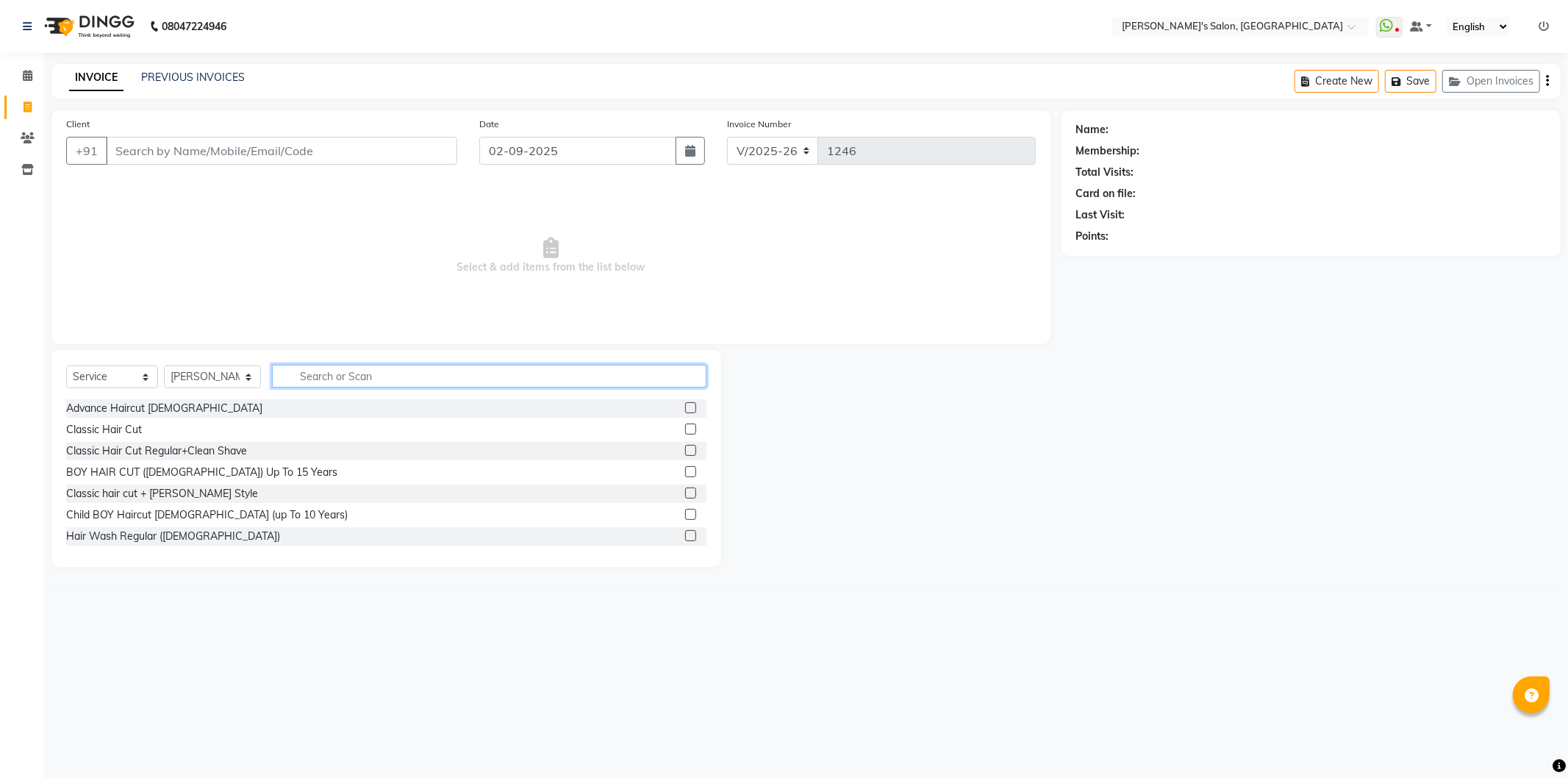
click at [310, 375] on input "text" at bounding box center [489, 376] width 435 height 22
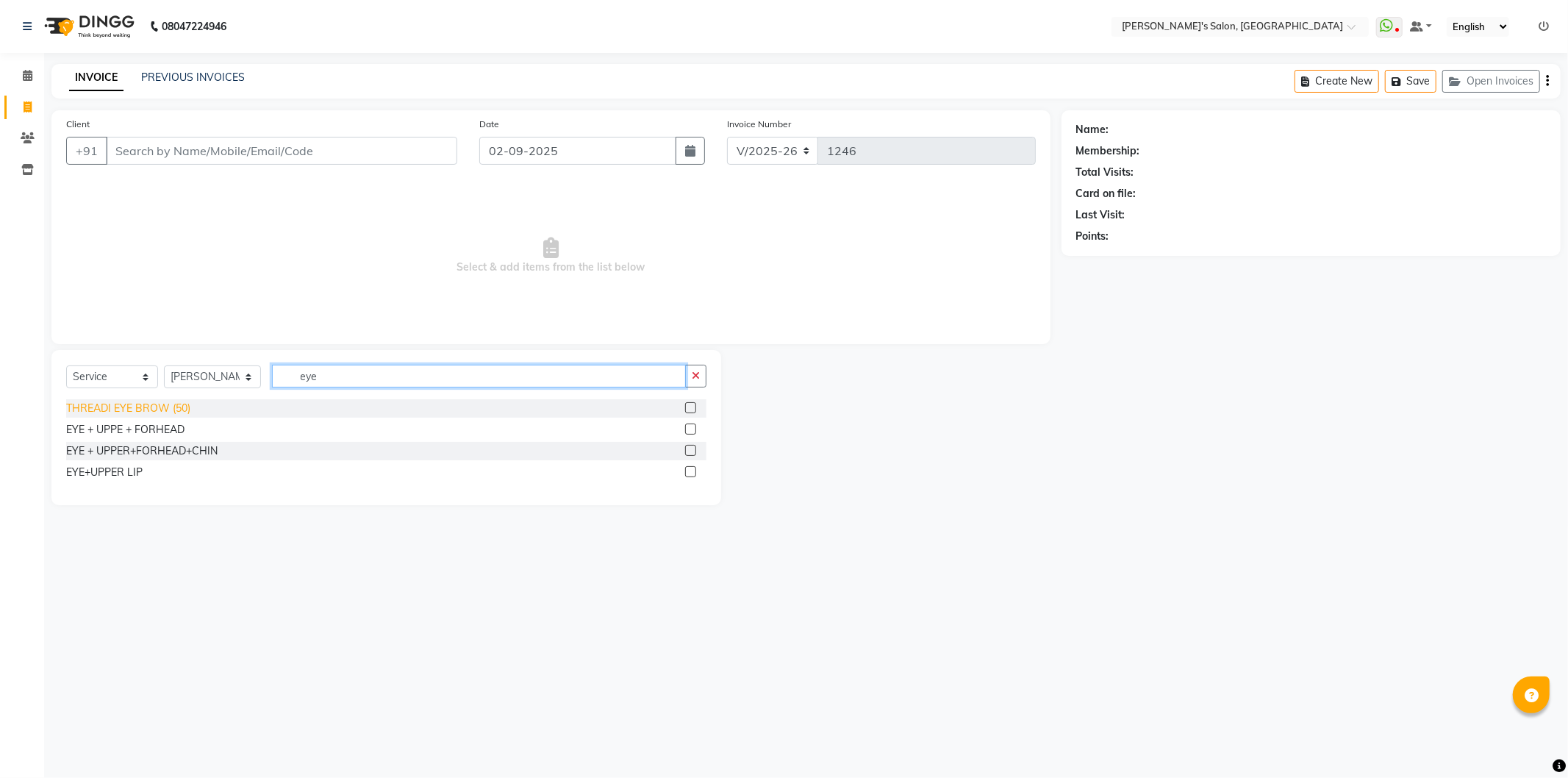
type input "eye"
click at [175, 403] on div "THREADI EYE BROW (50)" at bounding box center [128, 408] width 124 height 15
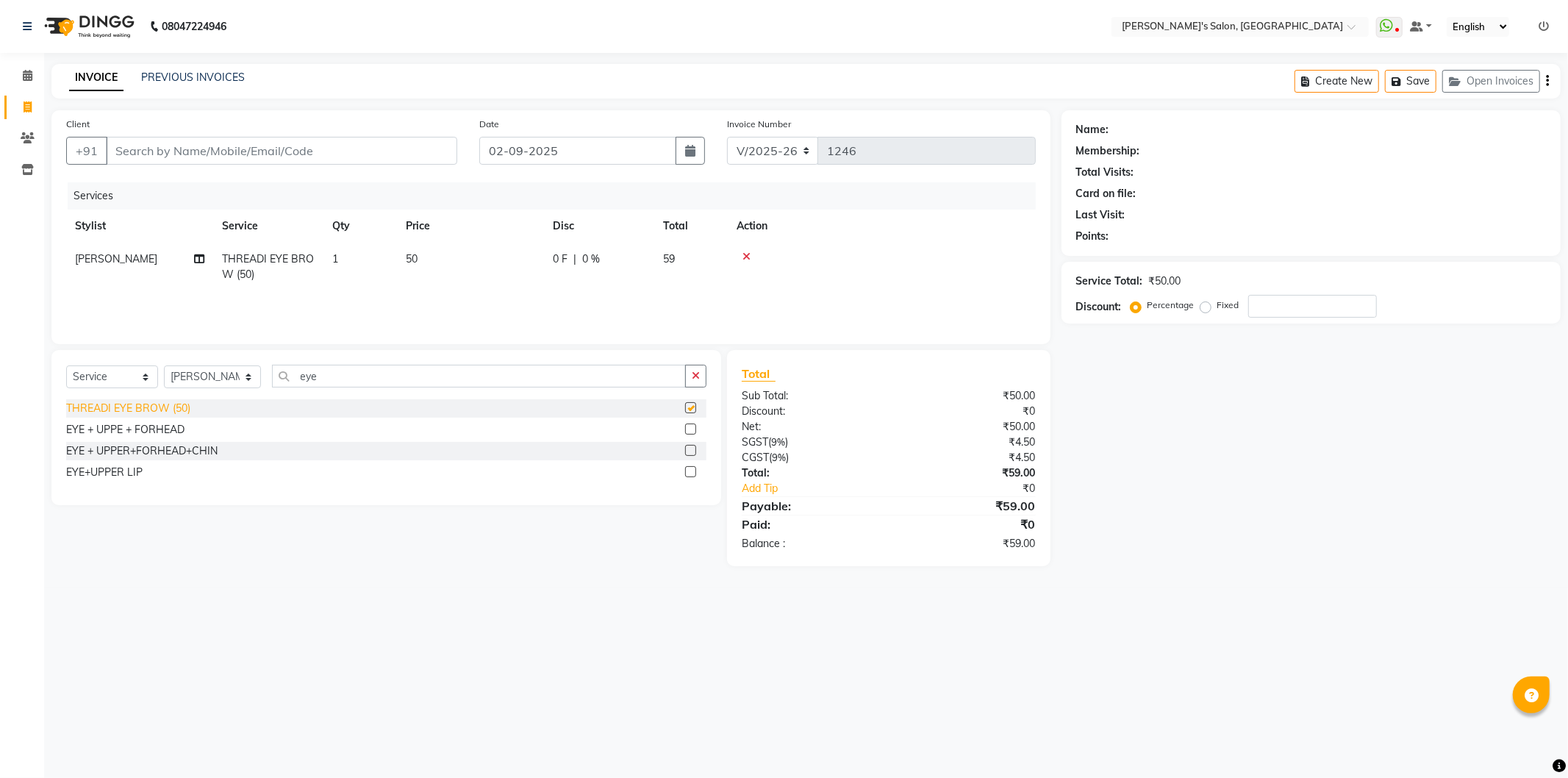
checkbox input "false"
click at [290, 152] on input "Client" at bounding box center [281, 151] width 352 height 28
type input "8"
type input "0"
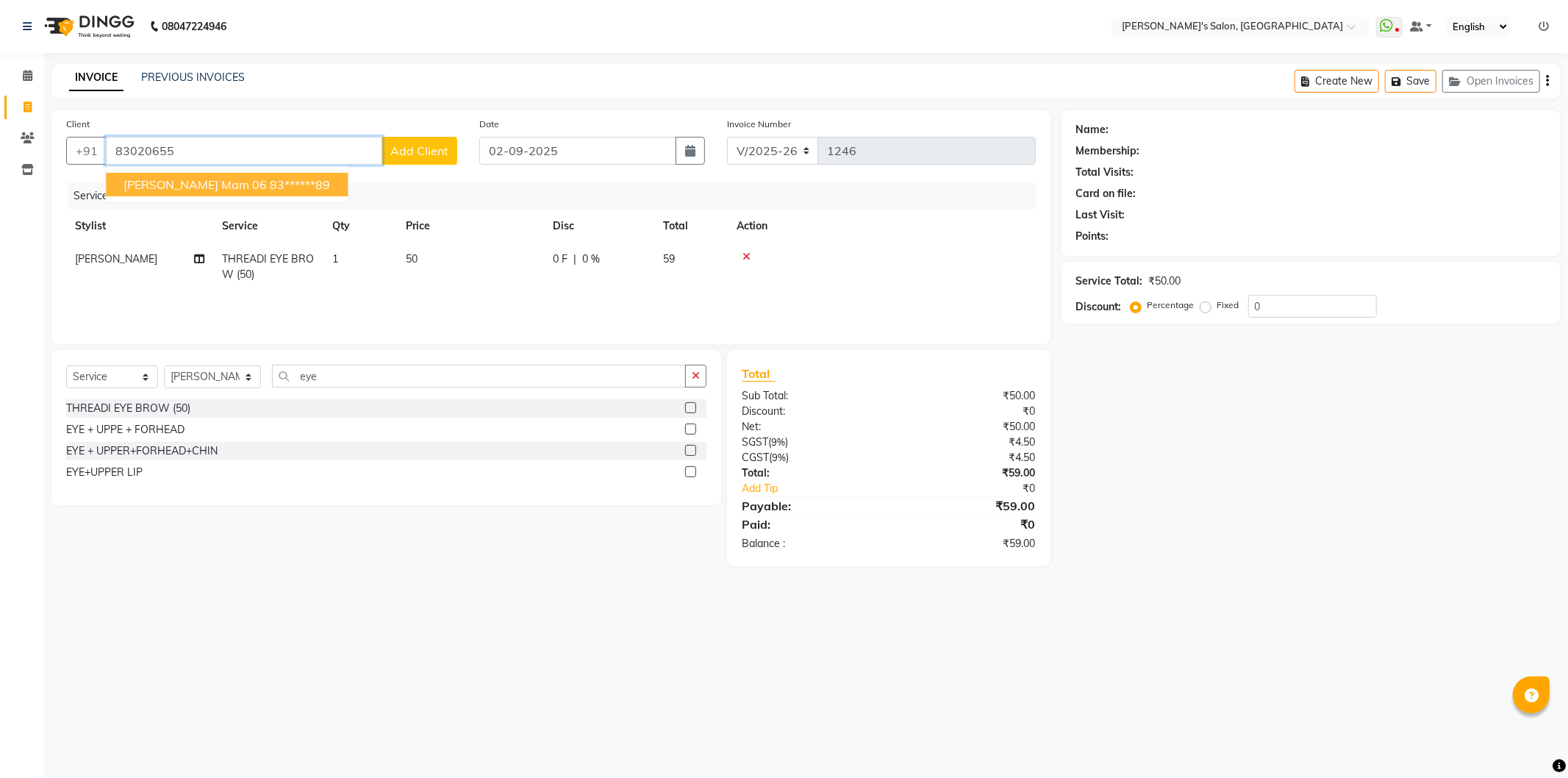
click at [270, 184] on ngb-highlight "83******89" at bounding box center [300, 184] width 60 height 14
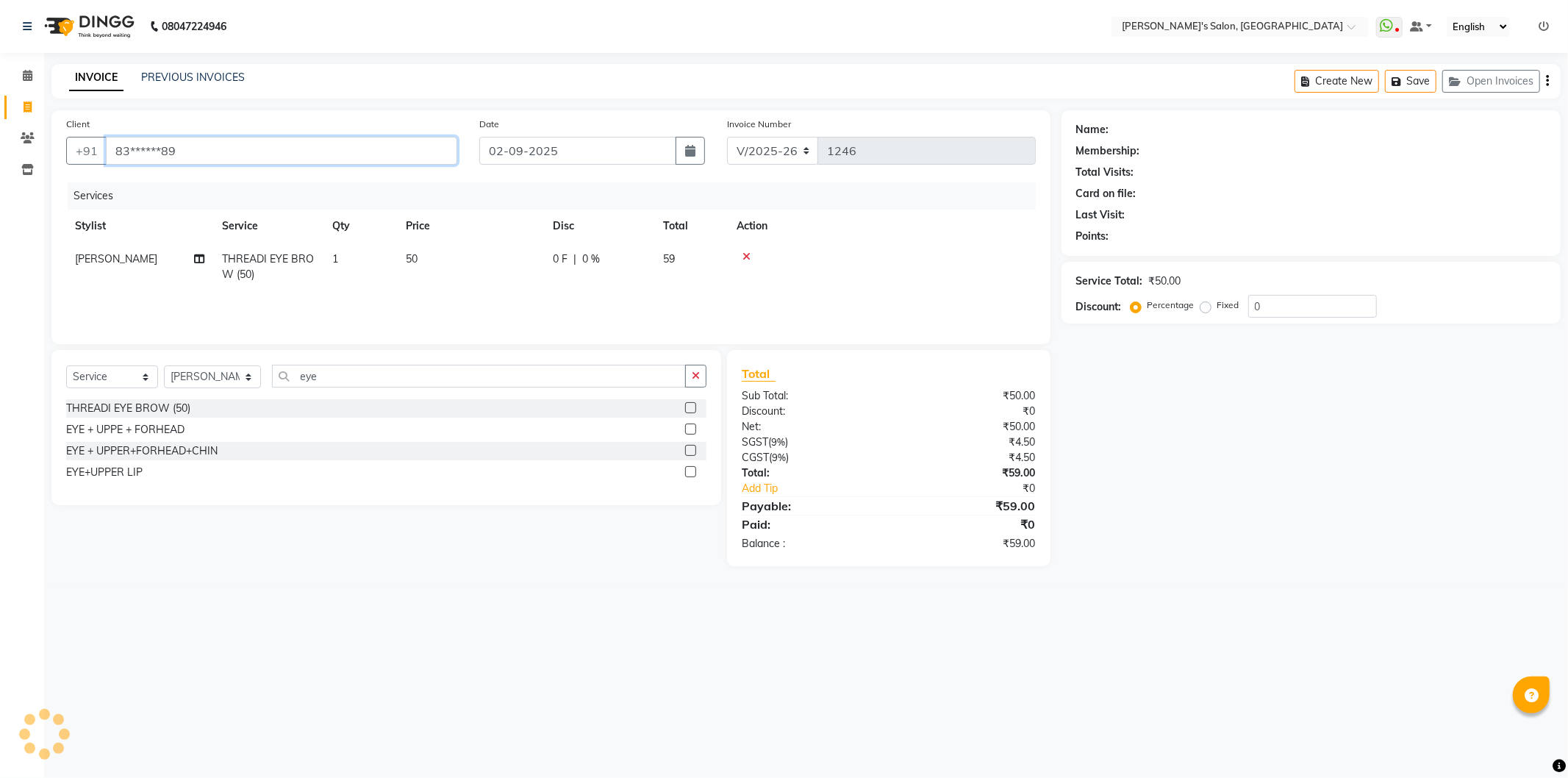
type input "83******89"
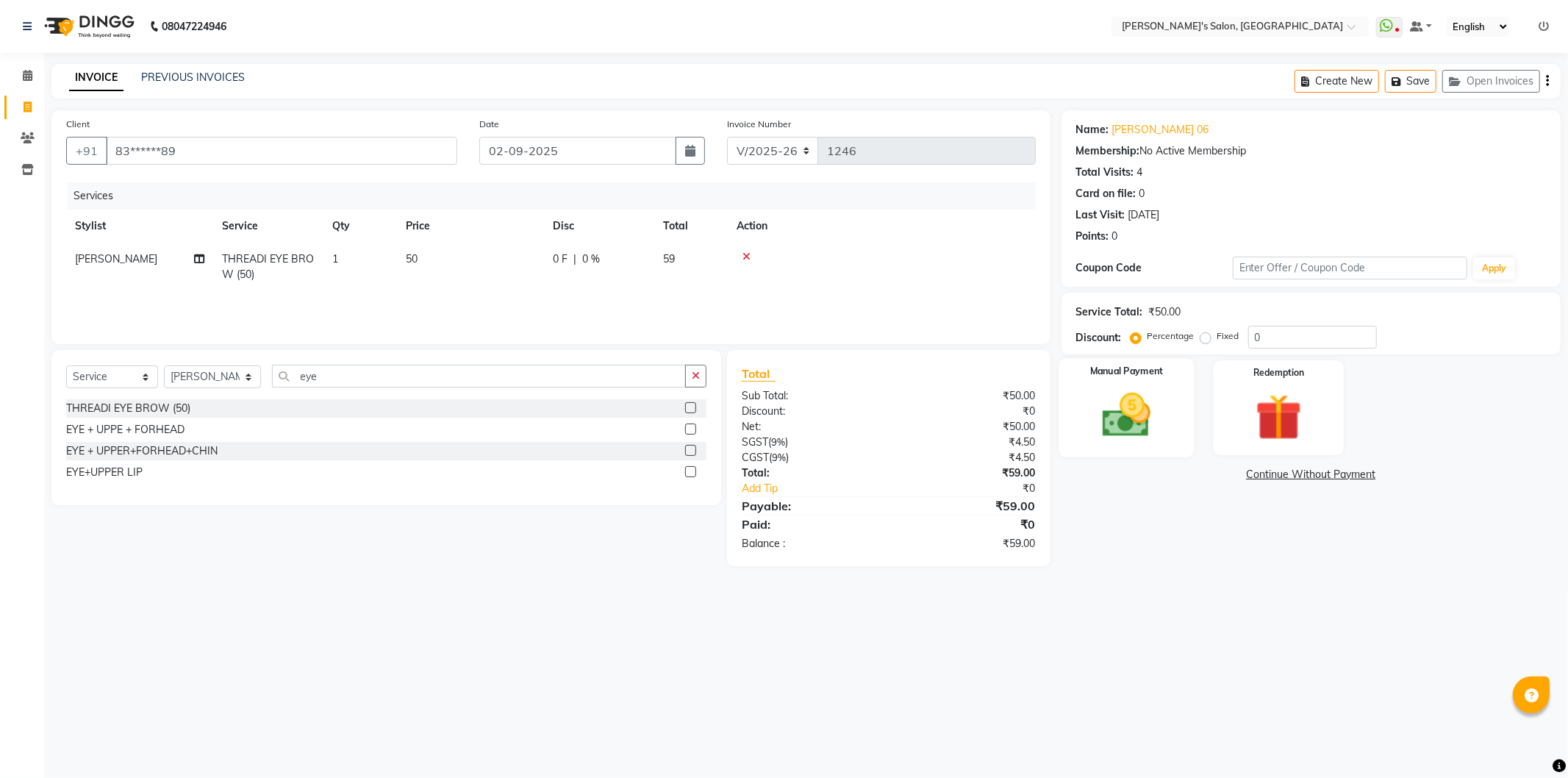
click at [1128, 376] on label "Manual Payment" at bounding box center [1127, 371] width 74 height 14
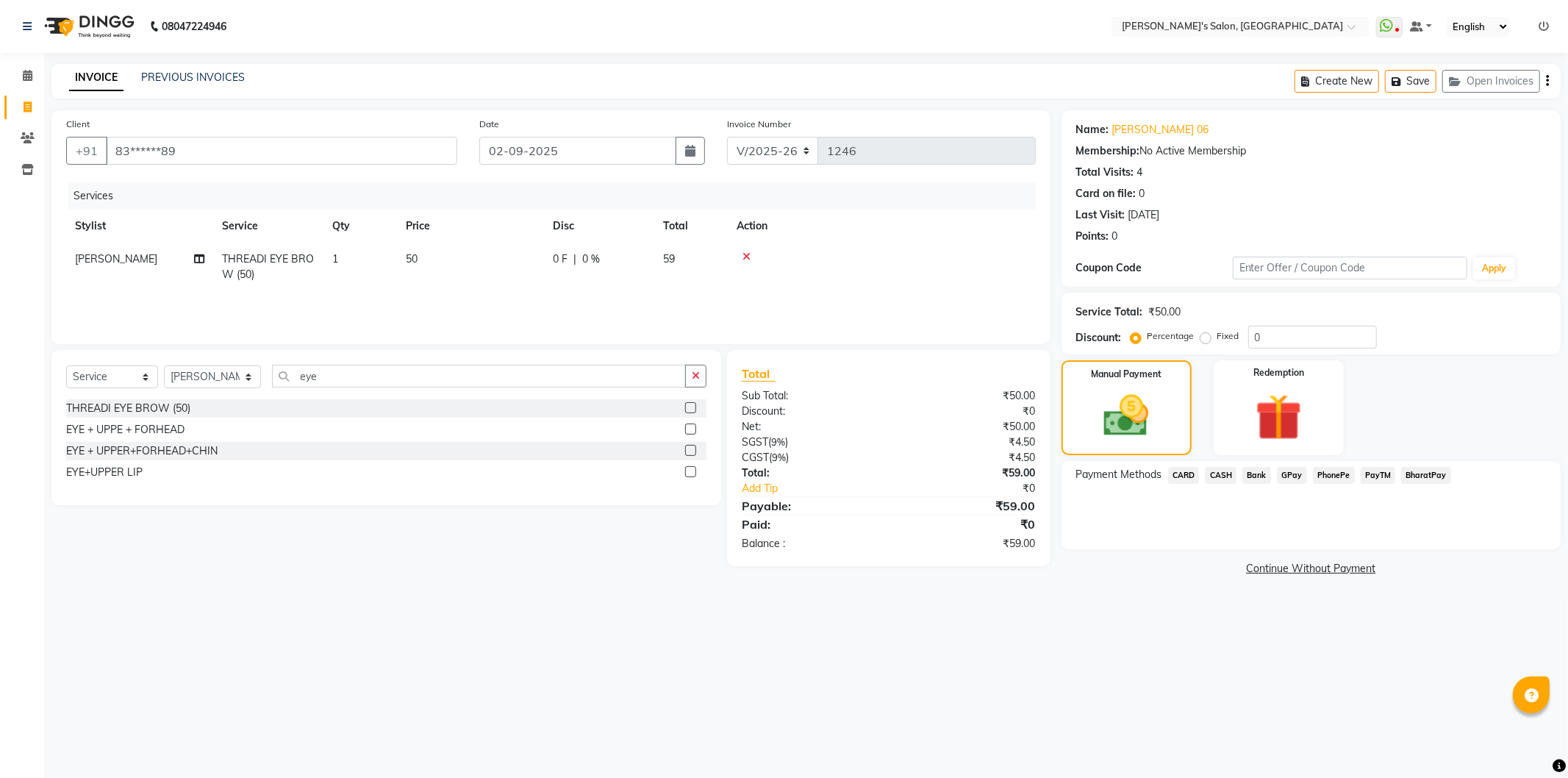
click at [1373, 468] on span "PayTM" at bounding box center [1379, 475] width 35 height 17
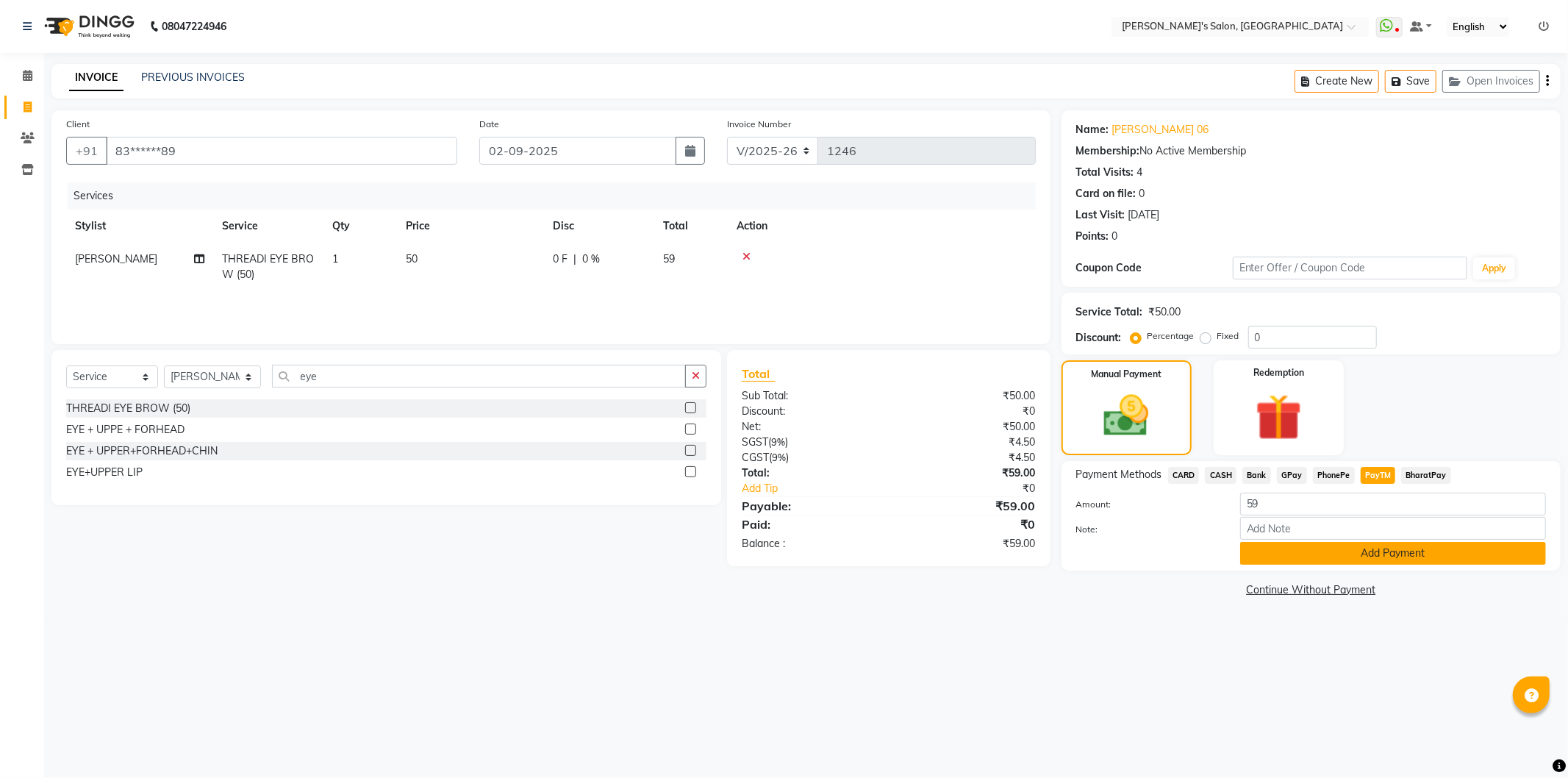
click at [1362, 549] on button "Add Payment" at bounding box center [1393, 554] width 306 height 22
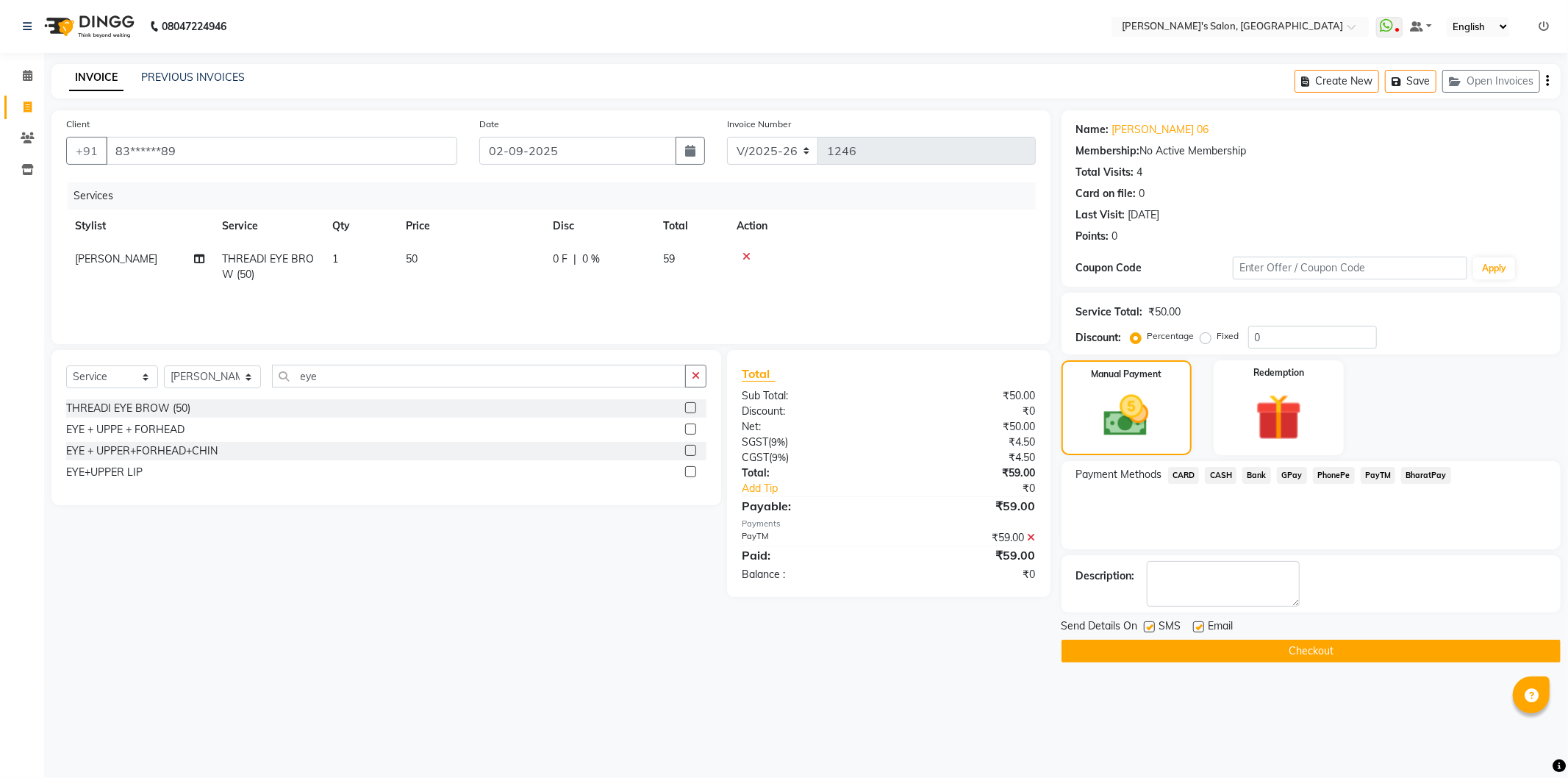
click at [1313, 647] on button "Checkout" at bounding box center [1311, 651] width 499 height 22
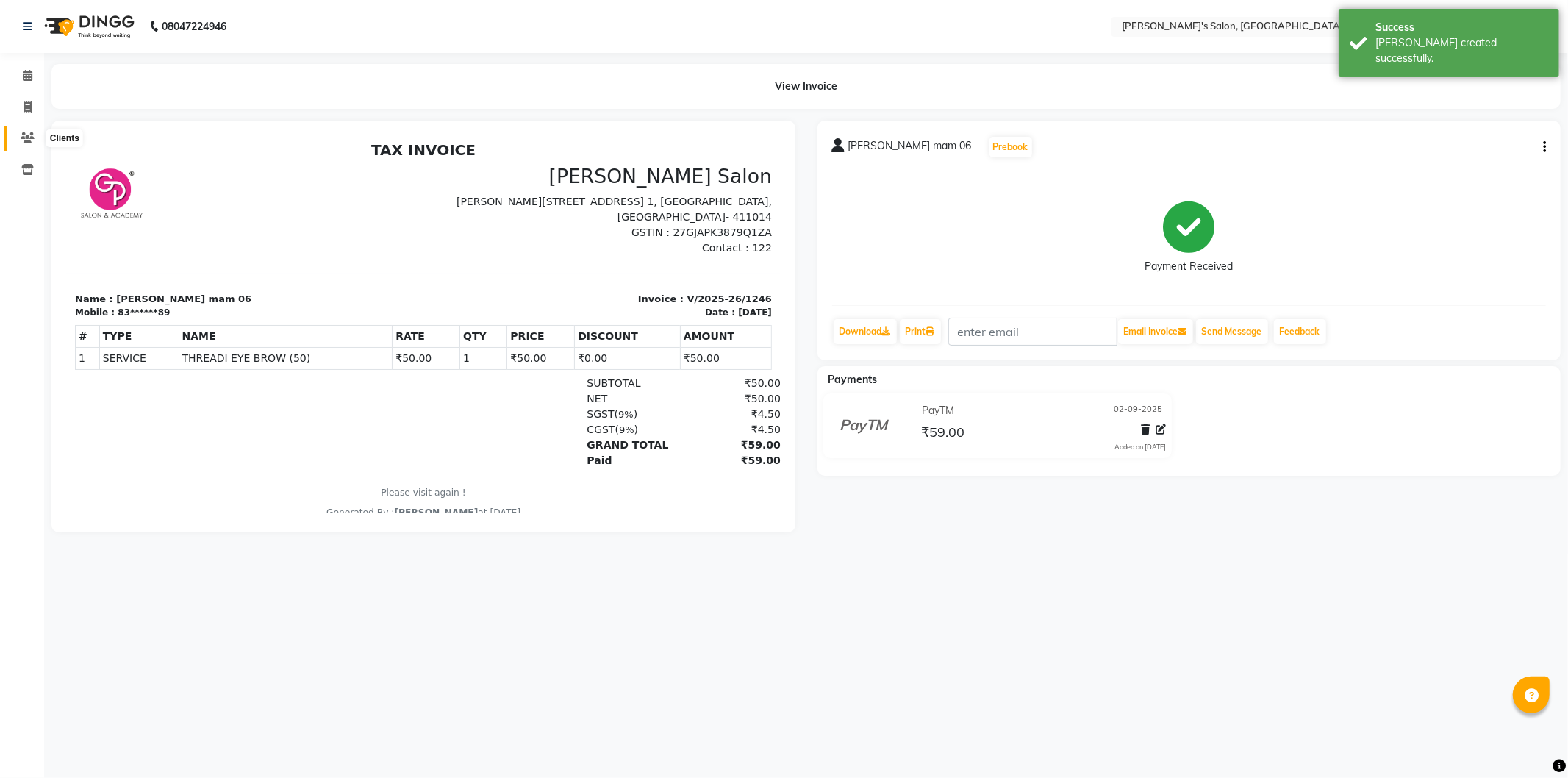
click at [33, 131] on span at bounding box center [27, 139] width 26 height 17
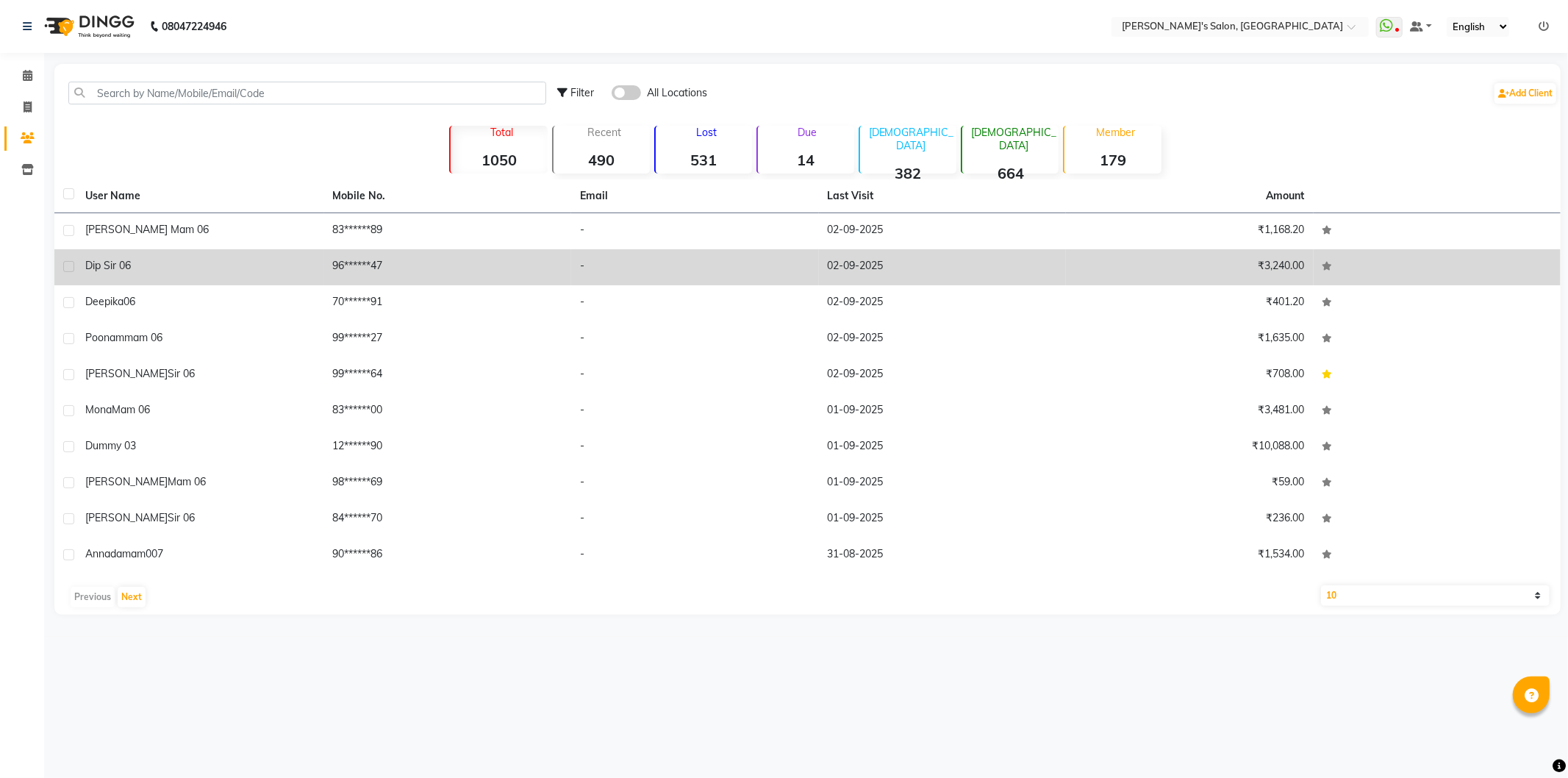
click at [274, 252] on td "dip sir 06" at bounding box center [199, 267] width 247 height 36
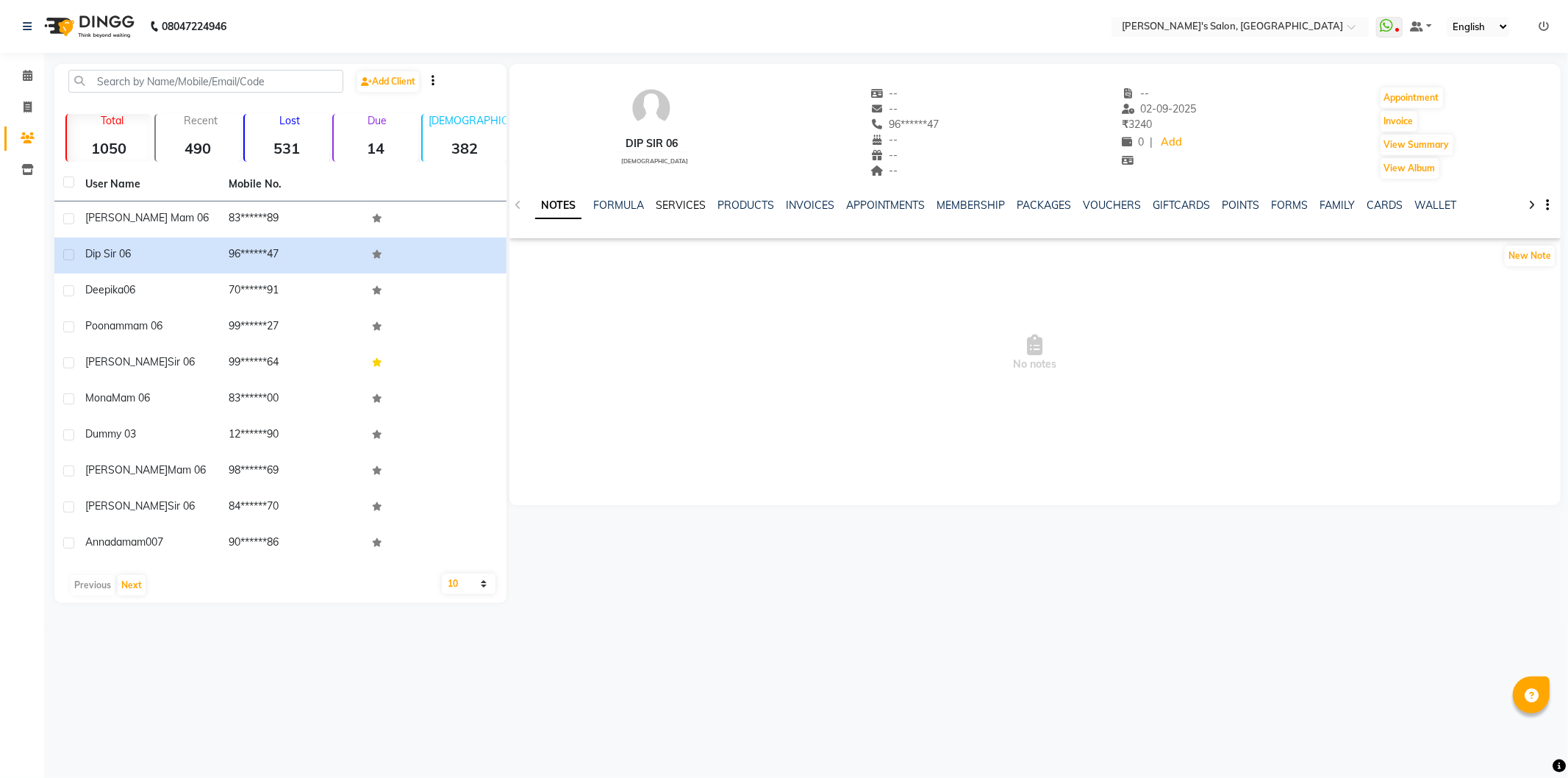
click at [678, 201] on link "SERVICES" at bounding box center [681, 205] width 50 height 14
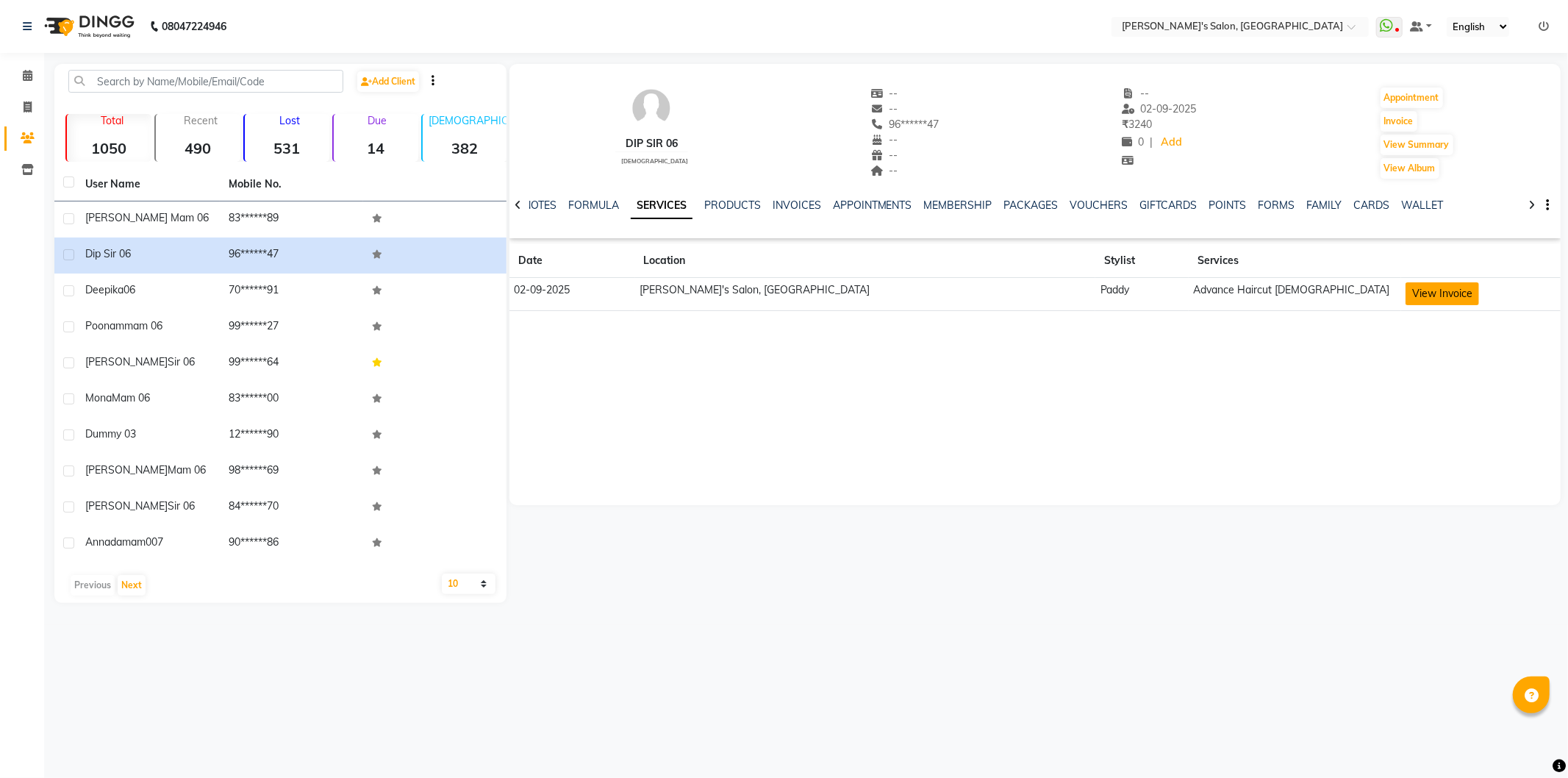
click at [1406, 285] on button "View Invoice" at bounding box center [1443, 294] width 74 height 22
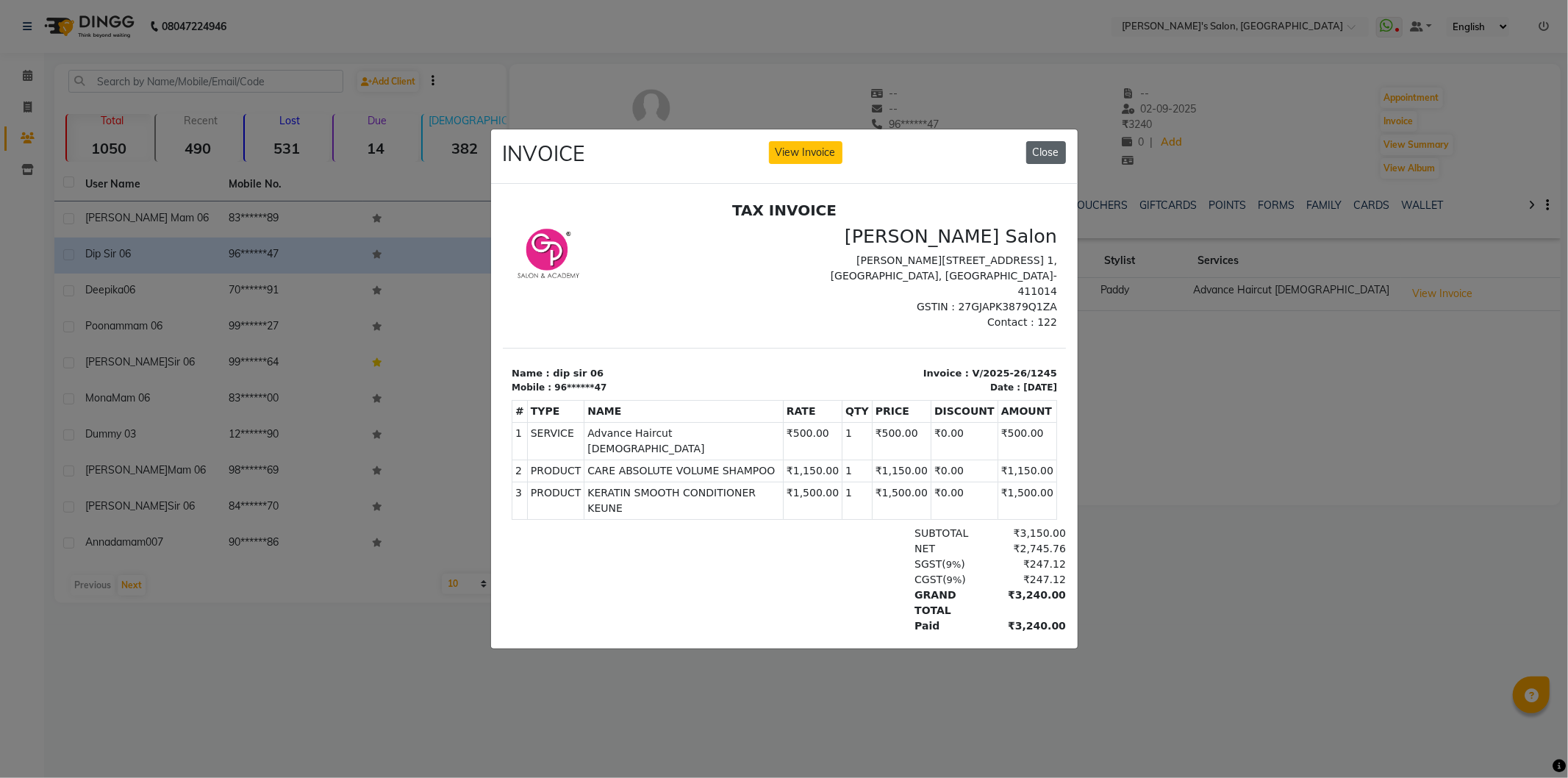
click at [1039, 149] on button "Close" at bounding box center [1047, 152] width 40 height 22
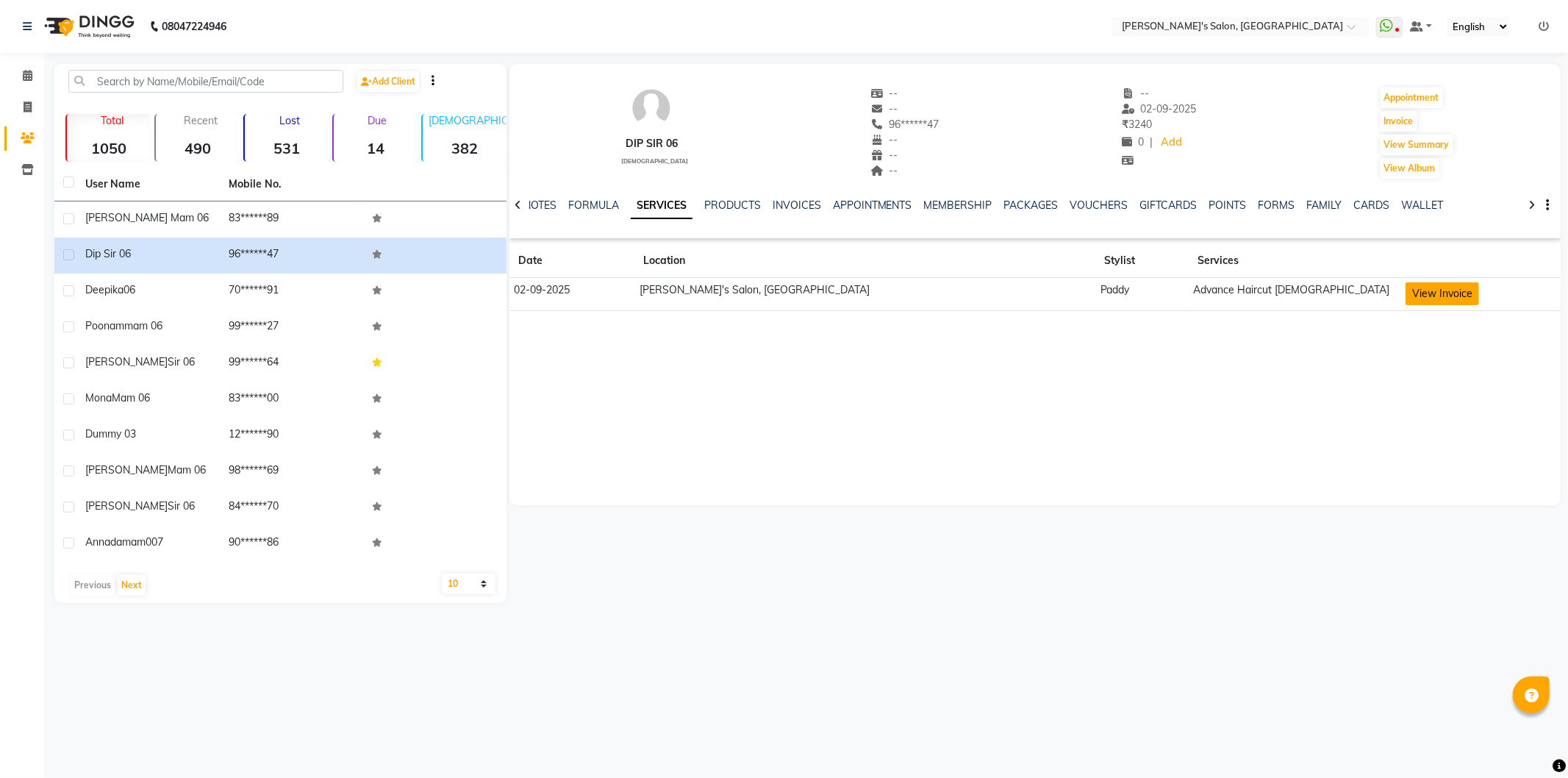
click at [1406, 297] on button "View Invoice" at bounding box center [1443, 294] width 74 height 22
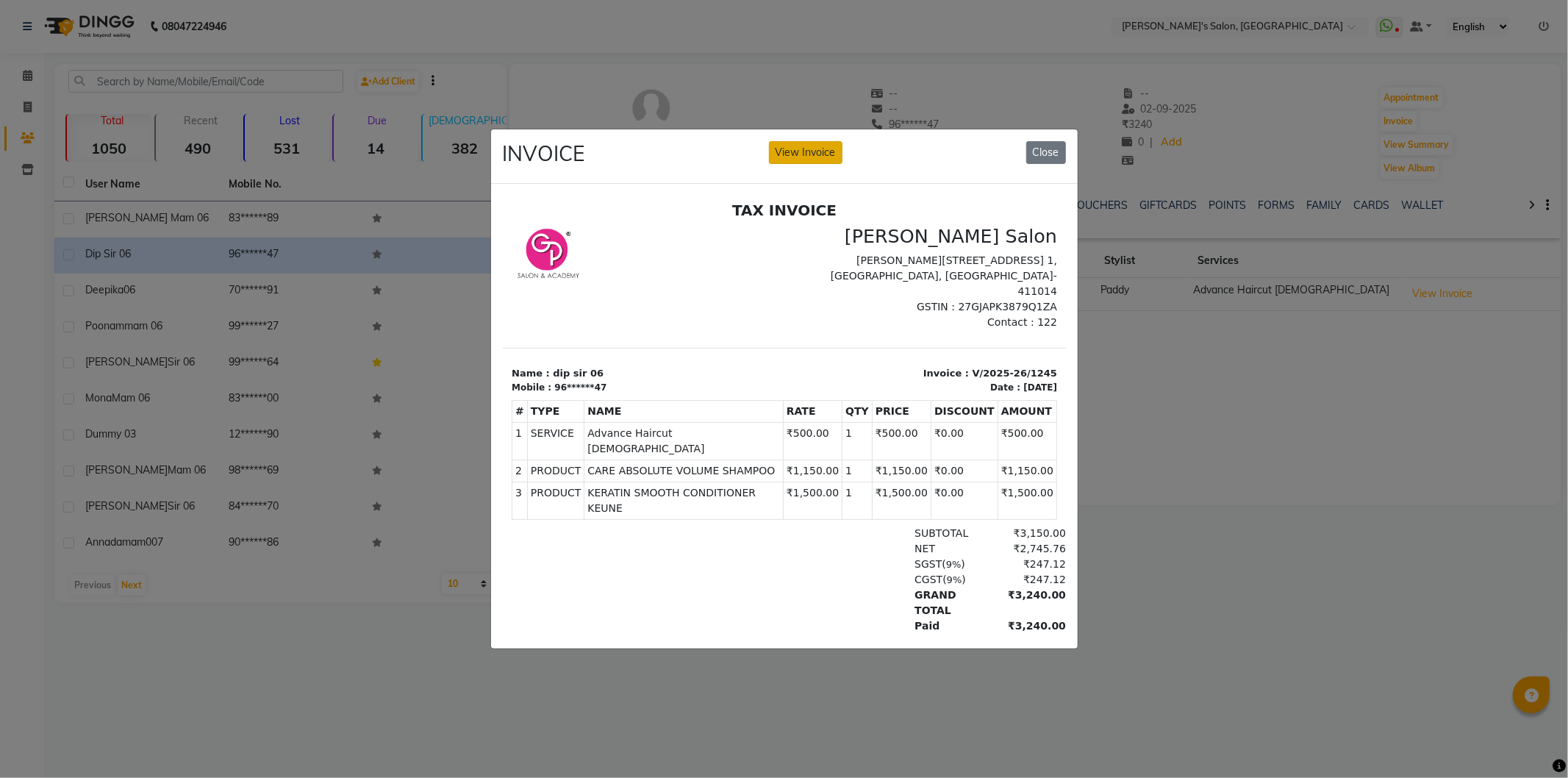
click at [831, 141] on button "View Invoice" at bounding box center [806, 152] width 74 height 22
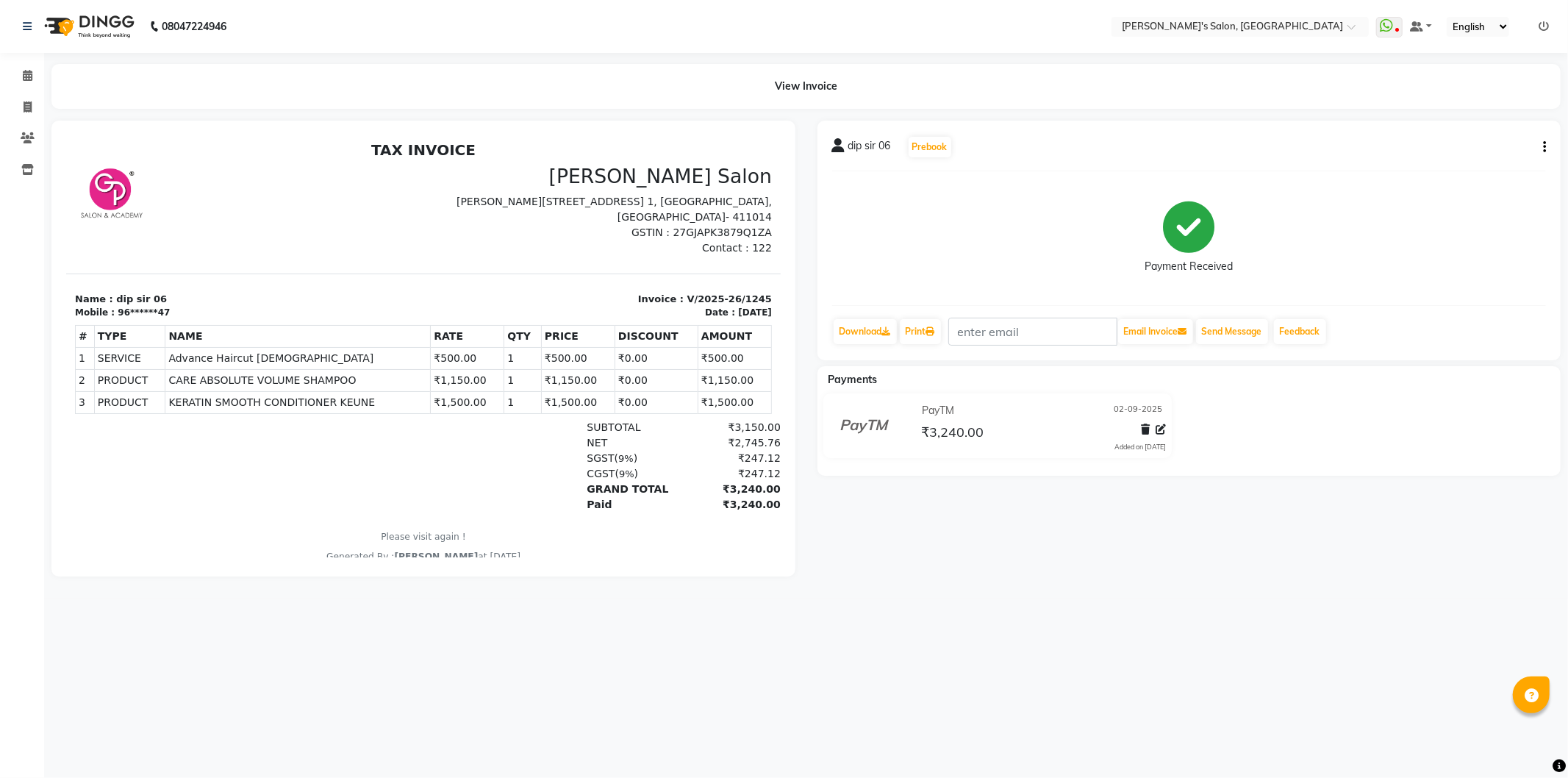
click at [1539, 151] on button "button" at bounding box center [1542, 147] width 9 height 15
click at [1456, 177] on div "Edit Invoice" at bounding box center [1472, 175] width 101 height 18
select select "service"
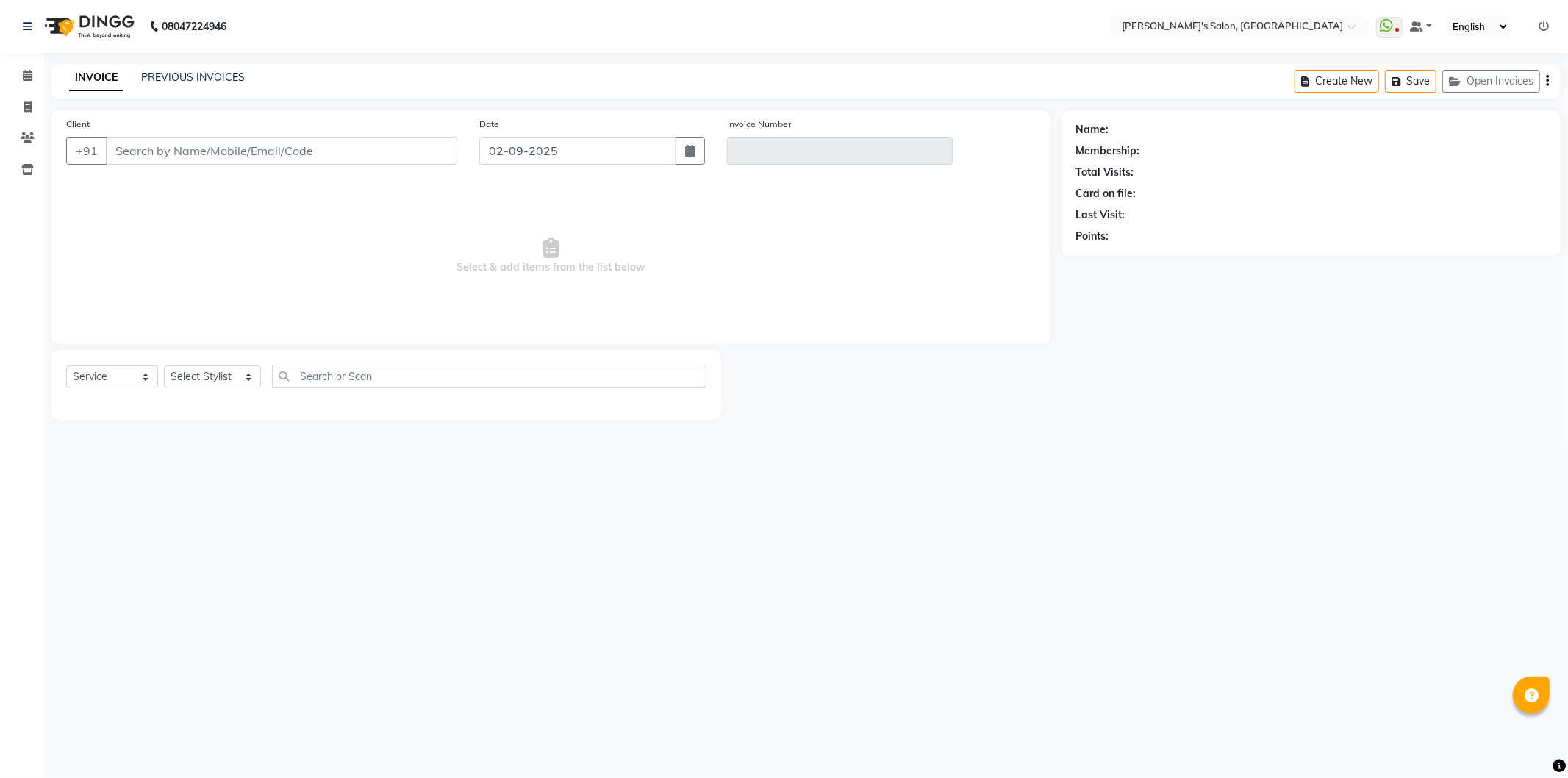
type input "96******47"
type input "V/2025-26/1245"
select select "select"
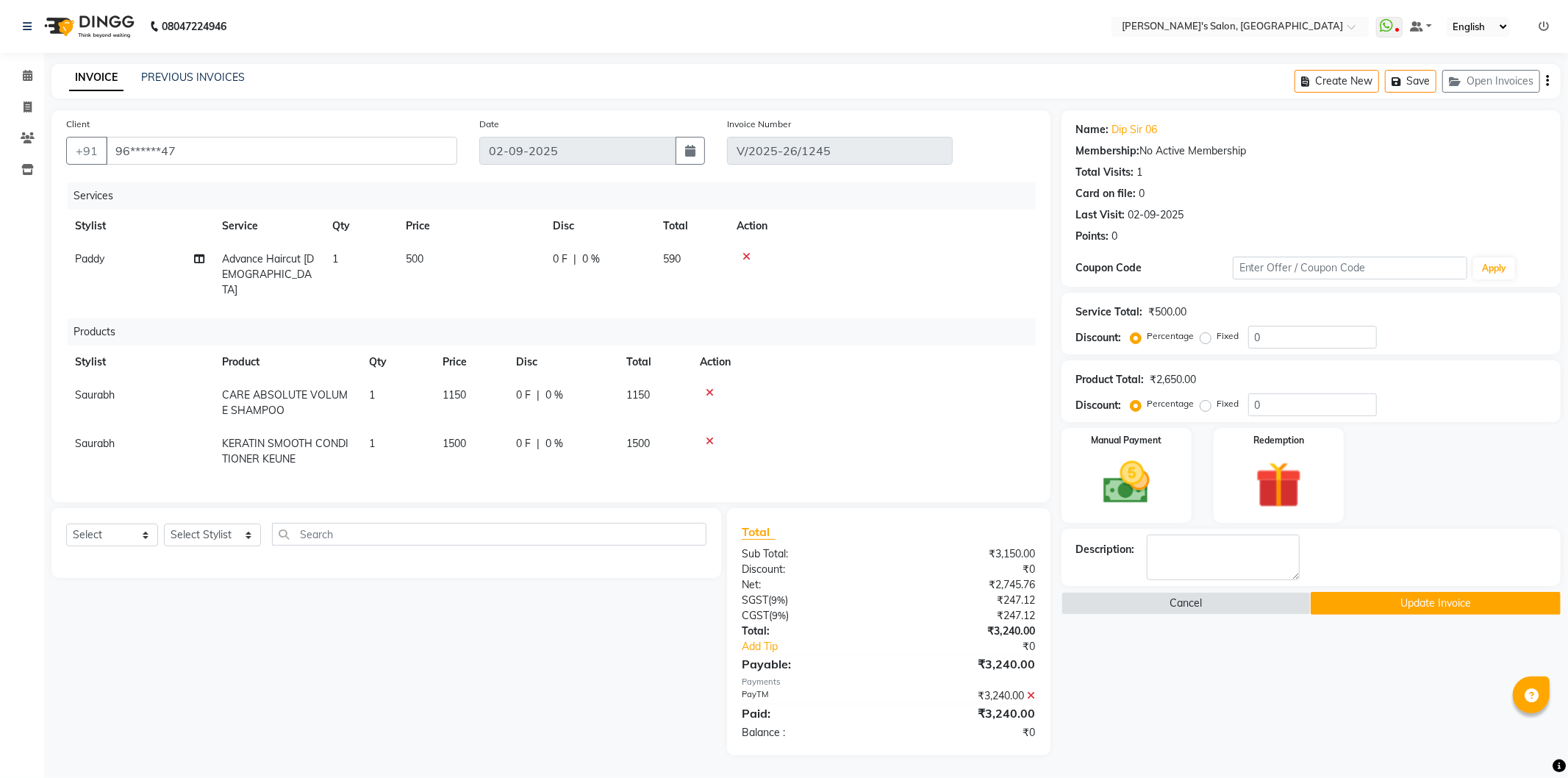
click at [1420, 592] on button "Update Invoice" at bounding box center [1436, 603] width 250 height 22
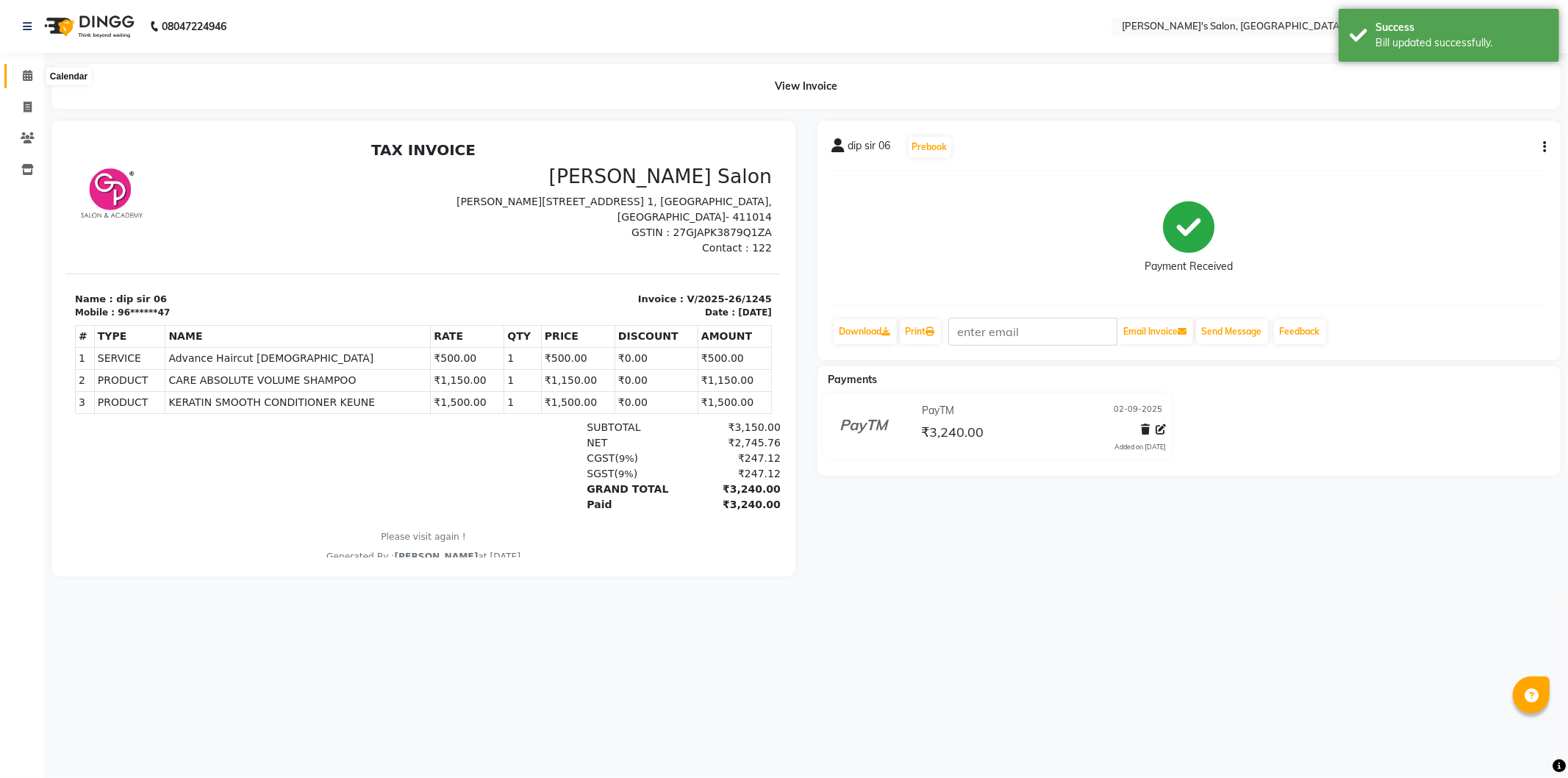
click at [30, 74] on icon at bounding box center [27, 75] width 10 height 11
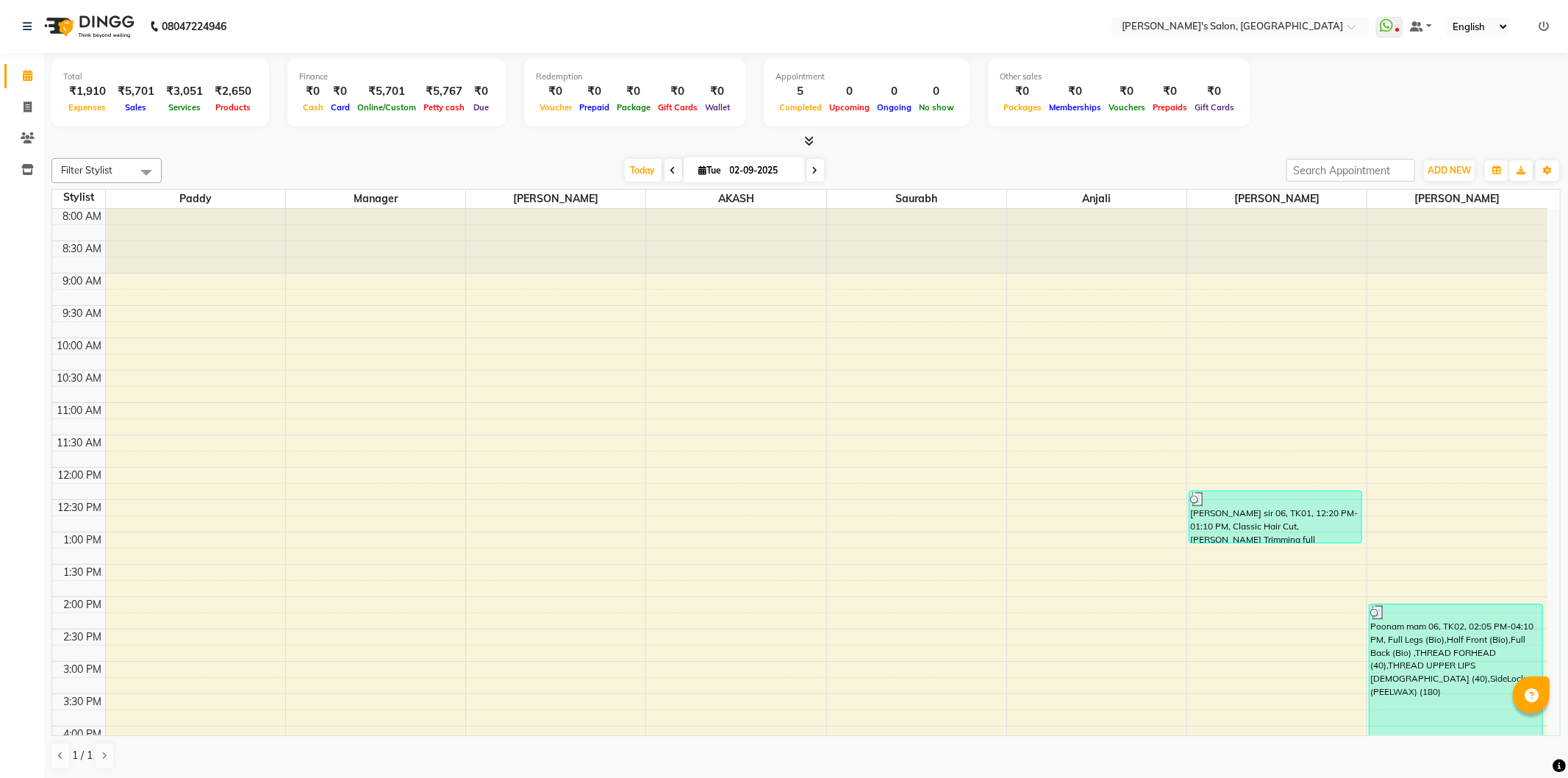
click at [1539, 22] on icon at bounding box center [1544, 26] width 10 height 10
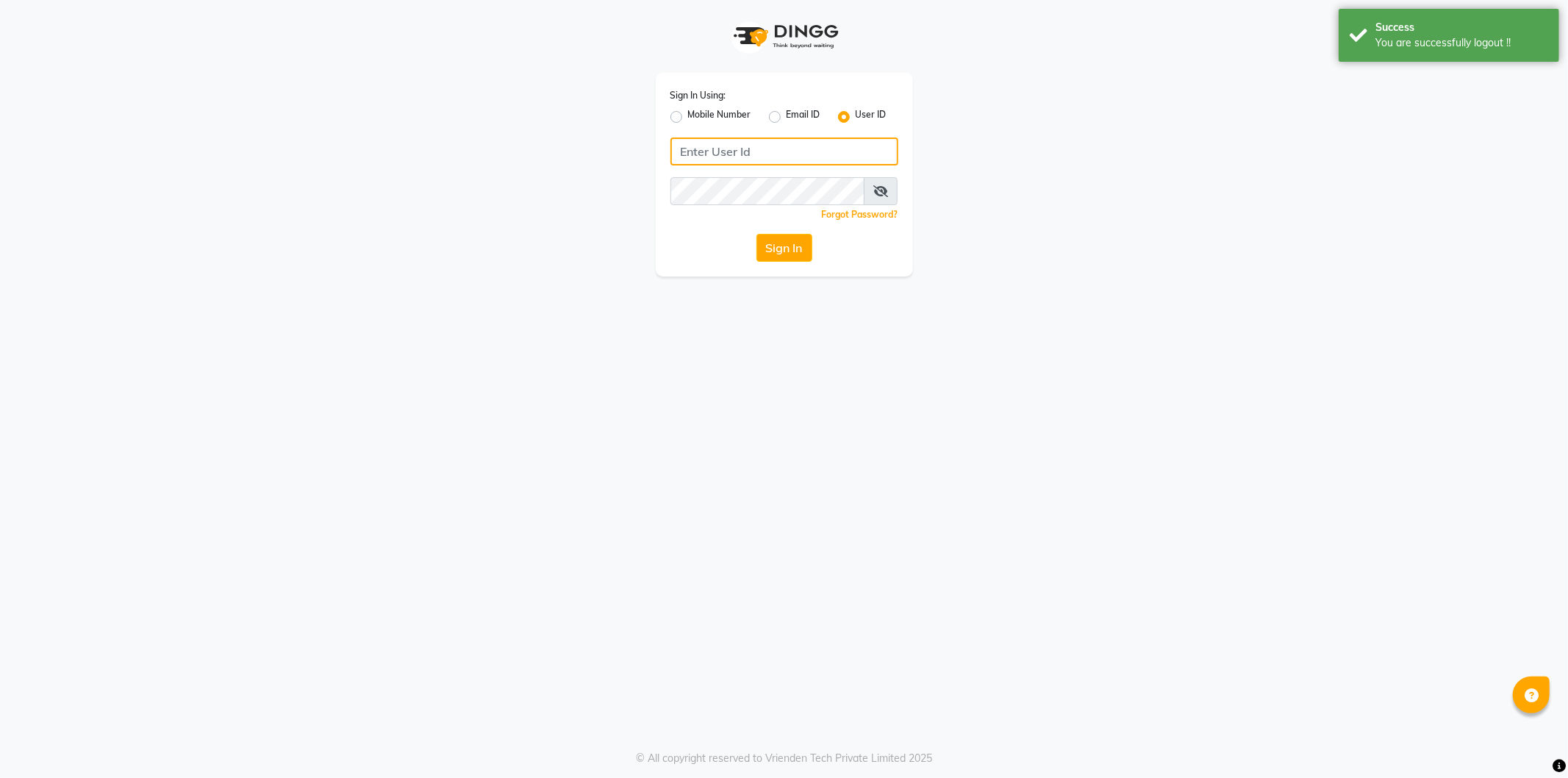
type input "8279543673"
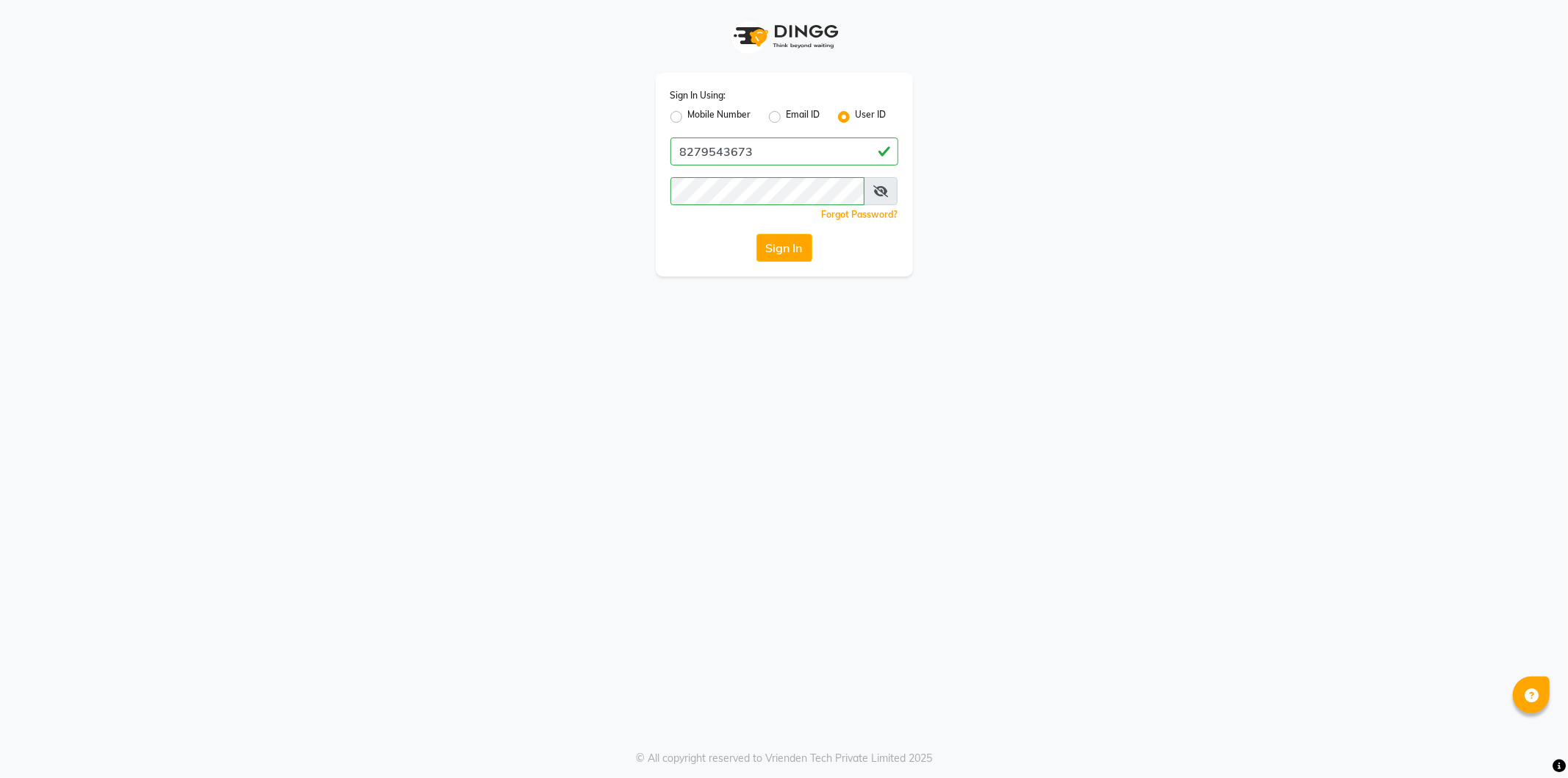
click at [688, 113] on label "Mobile Number" at bounding box center [719, 117] width 63 height 18
click at [688, 113] on input "Mobile Number" at bounding box center [693, 113] width 10 height 10
radio input "true"
radio input "false"
click at [732, 155] on input "Username" at bounding box center [809, 151] width 179 height 28
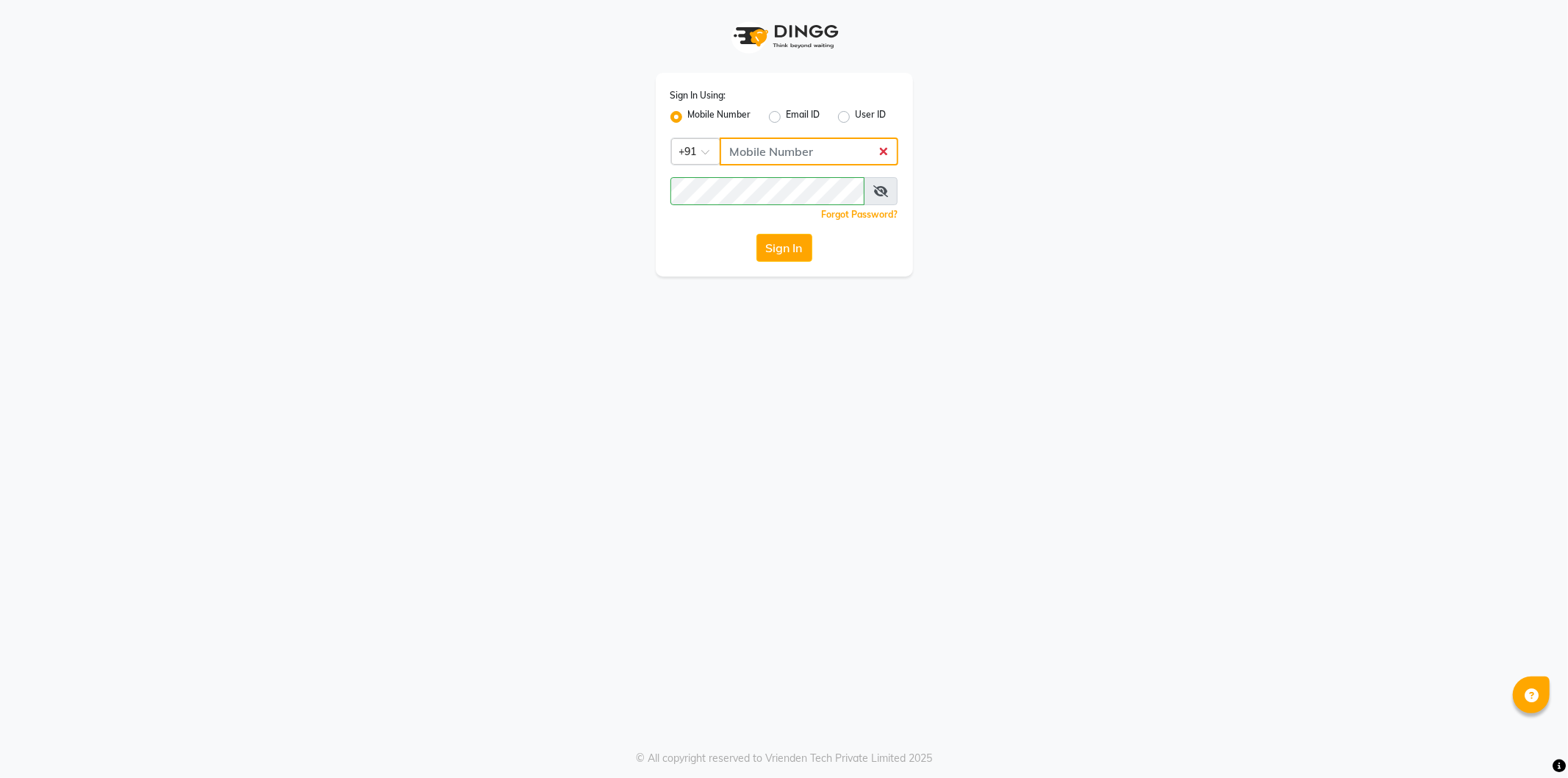
click at [767, 146] on input "Username" at bounding box center [809, 151] width 179 height 28
type input "7888059666"
click at [781, 244] on button "Sign In" at bounding box center [785, 248] width 56 height 28
